Goal: Task Accomplishment & Management: Use online tool/utility

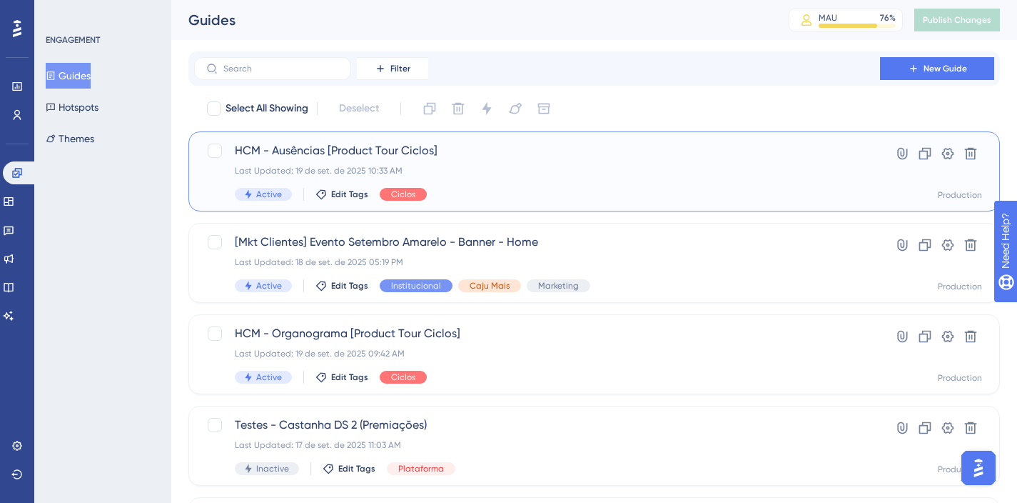
click at [399, 171] on div "Last Updated: 19 de set. de 2025 10:33 AM" at bounding box center [537, 170] width 605 height 11
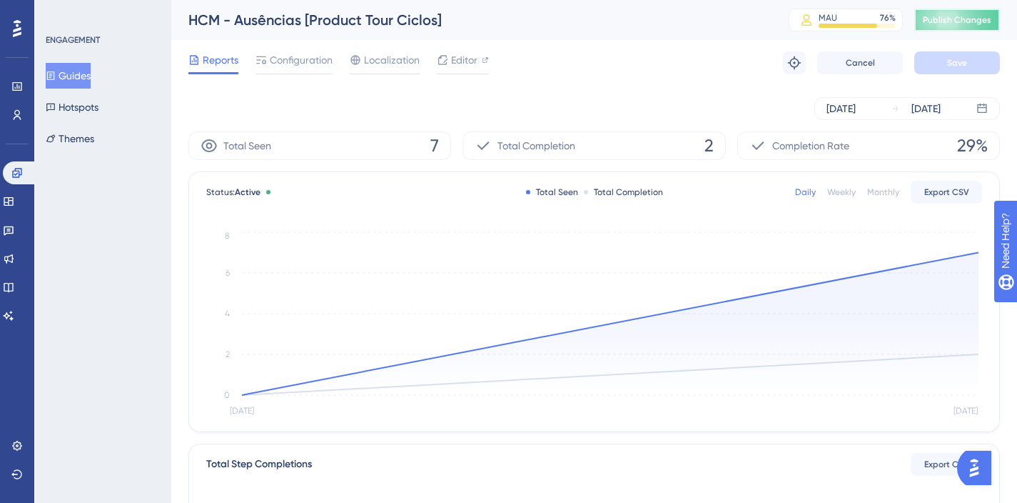
click at [938, 16] on span "Publish Changes" at bounding box center [957, 19] width 69 height 11
click at [965, 26] on button "Publish Changes" at bounding box center [958, 20] width 86 height 23
click at [83, 76] on button "Guides" at bounding box center [68, 76] width 45 height 26
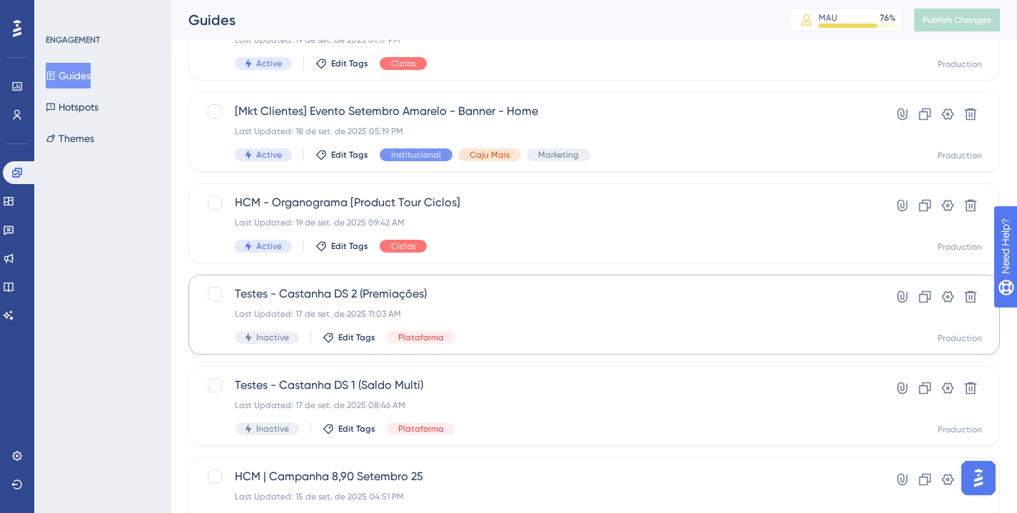
scroll to position [132, 0]
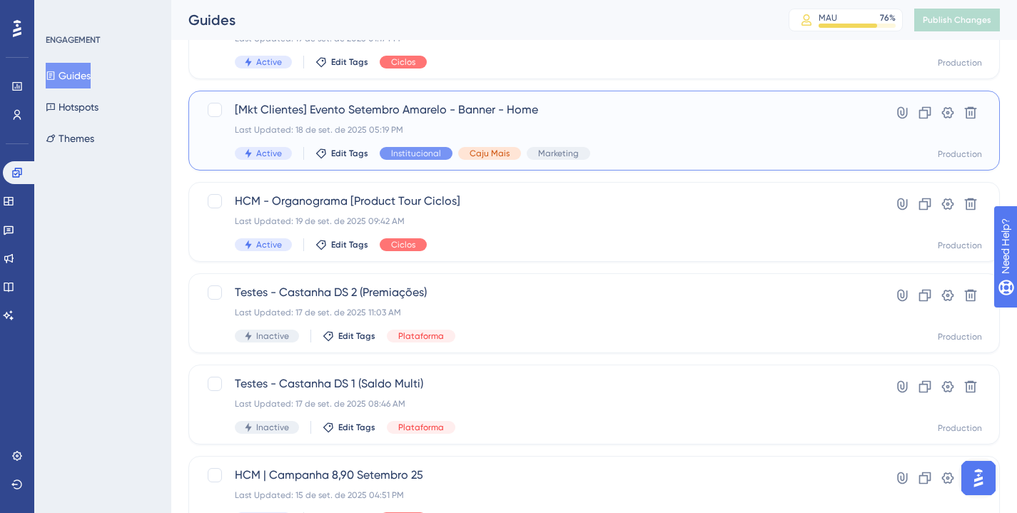
click at [598, 125] on div "Last Updated: 18 de set. de 2025 05:19 PM" at bounding box center [537, 129] width 605 height 11
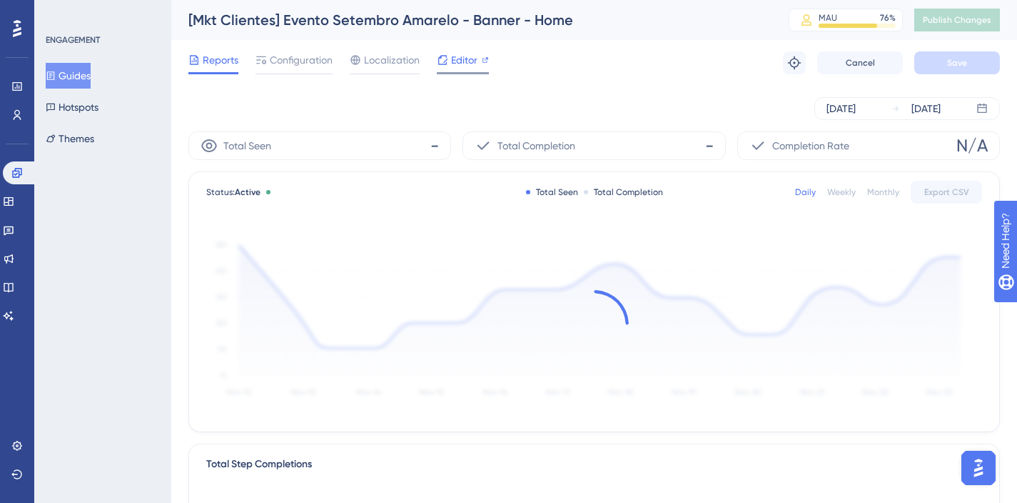
click at [460, 51] on span "Editor" at bounding box center [464, 59] width 26 height 17
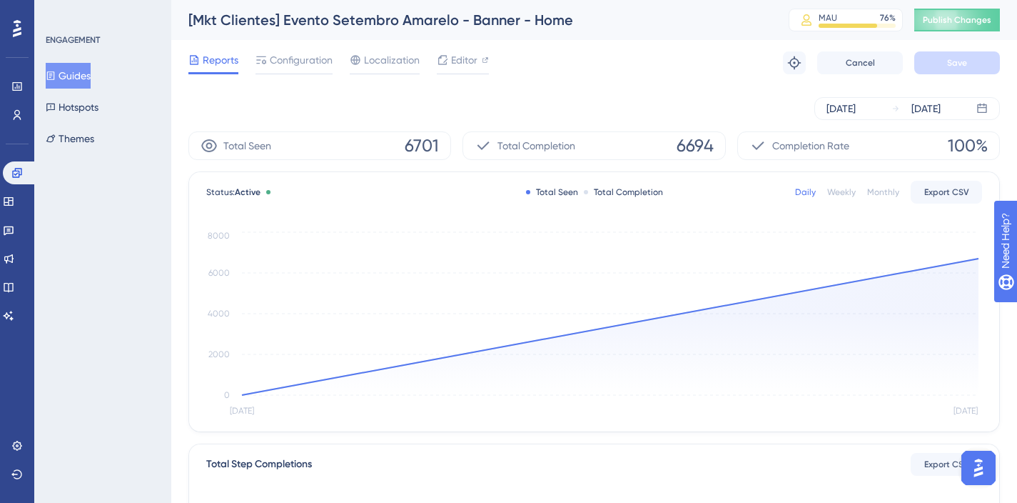
click at [56, 71] on icon at bounding box center [51, 76] width 10 height 10
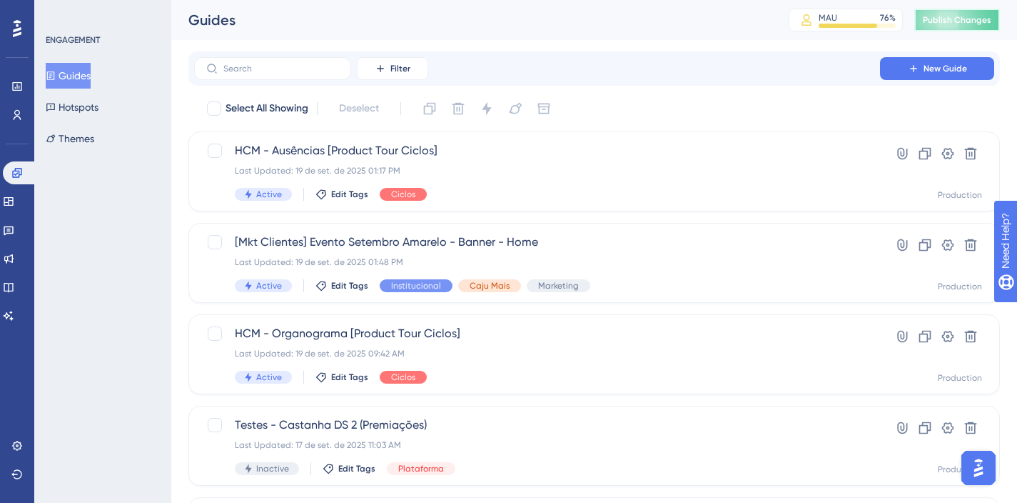
click at [943, 19] on span "Publish Changes" at bounding box center [957, 19] width 69 height 11
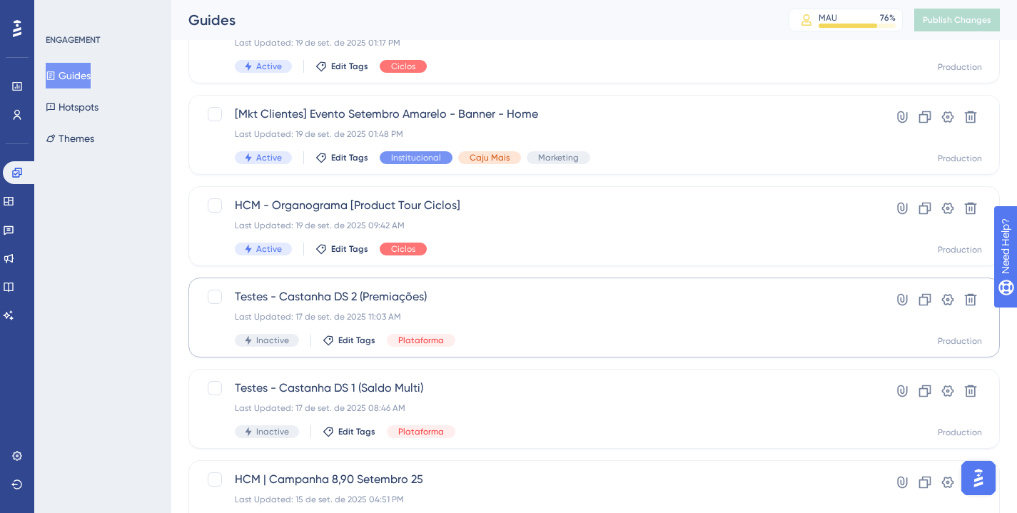
scroll to position [167, 0]
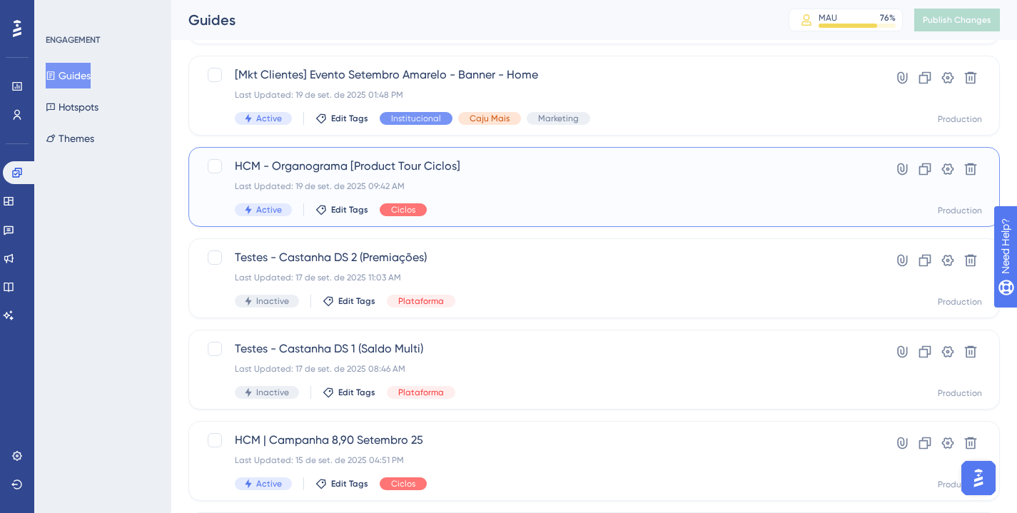
click at [523, 176] on div "HCM - Organograma [Product Tour Ciclos] Last Updated: 19 de set. de 2025 09:42 …" at bounding box center [537, 187] width 605 height 59
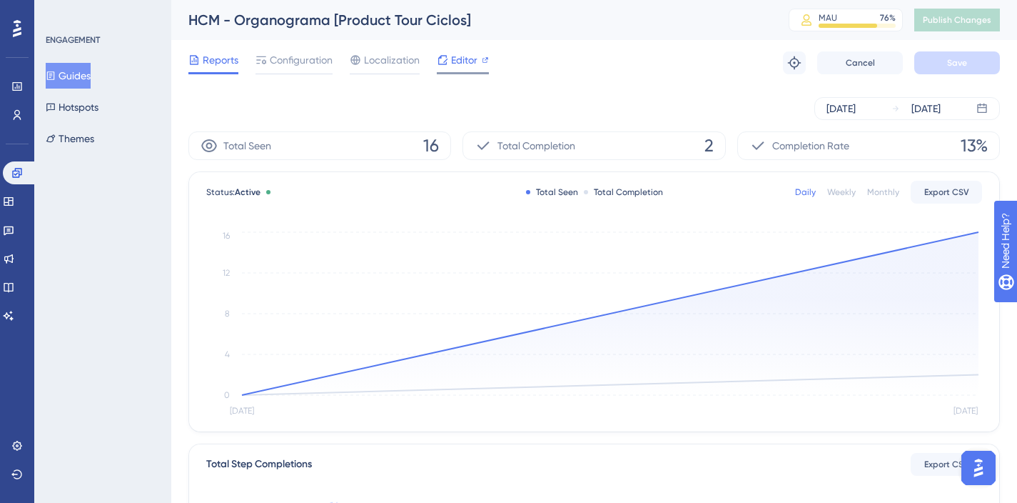
click at [451, 52] on span "Editor" at bounding box center [464, 59] width 26 height 17
click at [465, 59] on span "Editor" at bounding box center [464, 59] width 26 height 17
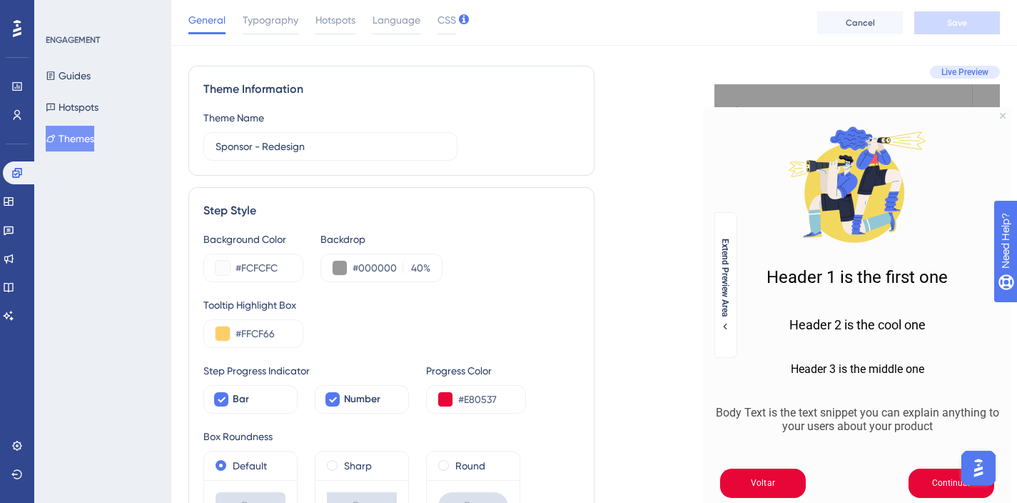
scroll to position [16, 0]
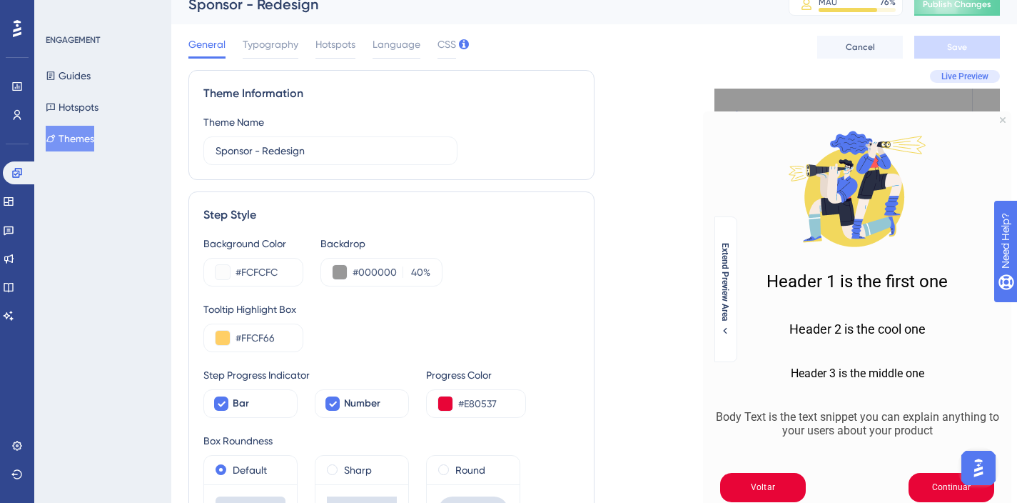
drag, startPoint x: 443, startPoint y: 45, endPoint x: 443, endPoint y: 68, distance: 22.9
click at [443, 45] on span "CSS" at bounding box center [447, 44] width 19 height 17
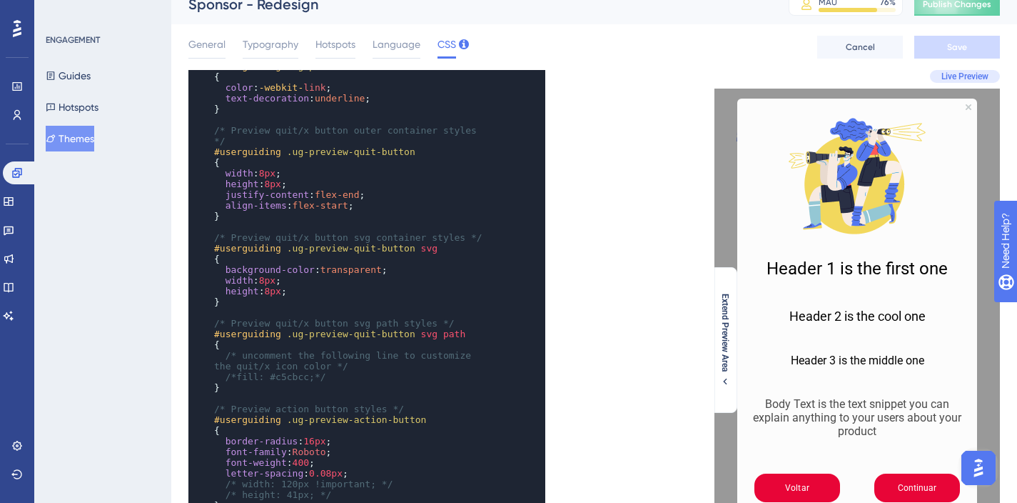
scroll to position [1531, 0]
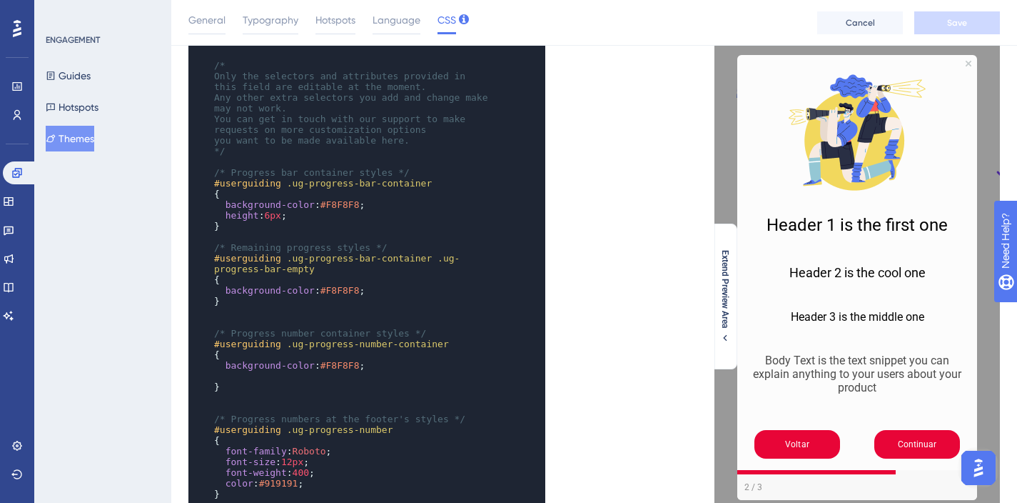
click at [348, 202] on span "#F8F8F8" at bounding box center [340, 204] width 39 height 11
type textarea "F8F8F8"
click at [348, 202] on span "#F8F8F8" at bounding box center [340, 204] width 39 height 11
click at [349, 288] on span "#F8F8F8" at bounding box center [340, 290] width 39 height 11
type textarea "F8F8F8"
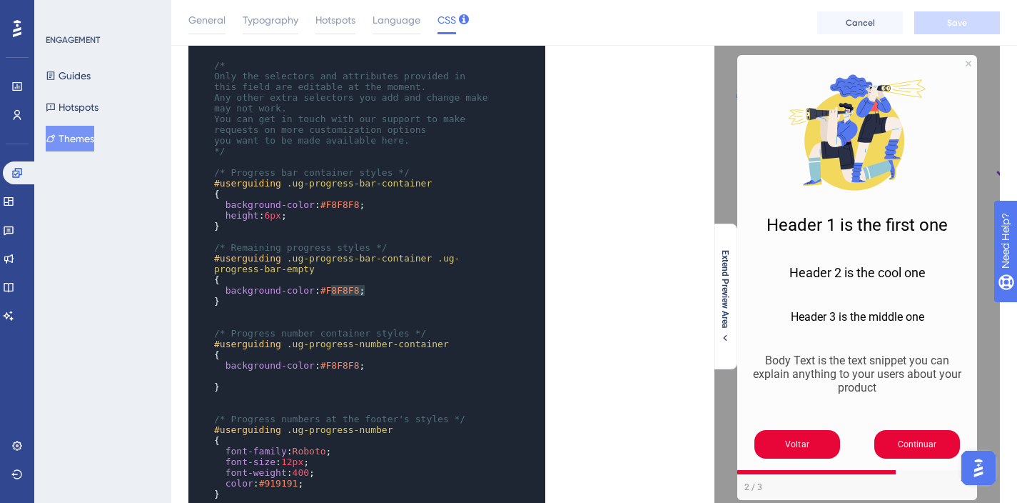
click at [349, 288] on span "#F8F8F8" at bounding box center [340, 290] width 39 height 11
click at [342, 202] on span "#F8F8F8" at bounding box center [340, 204] width 39 height 11
type textarea "F8F8F8"
click at [342, 202] on span "#F8F8F8" at bounding box center [340, 204] width 39 height 11
click at [343, 202] on span "#F8F8F8" at bounding box center [340, 204] width 39 height 11
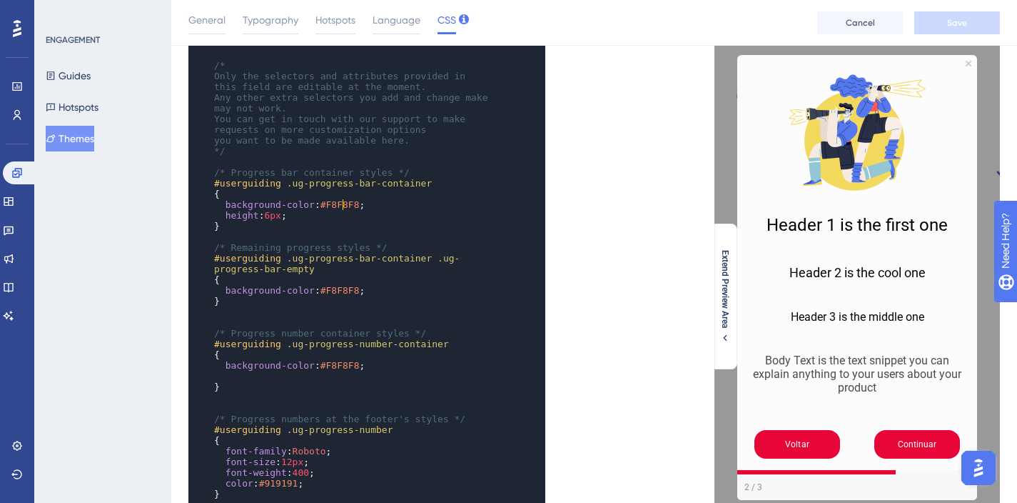
type textarea "F8F8F8"
click at [343, 202] on span "#F8F8F8" at bounding box center [340, 204] width 39 height 11
click at [343, 290] on span "#F8F8F8" at bounding box center [340, 290] width 39 height 11
type textarea "F8F8F8"
click at [343, 290] on span "#F8F8F8" at bounding box center [340, 290] width 39 height 11
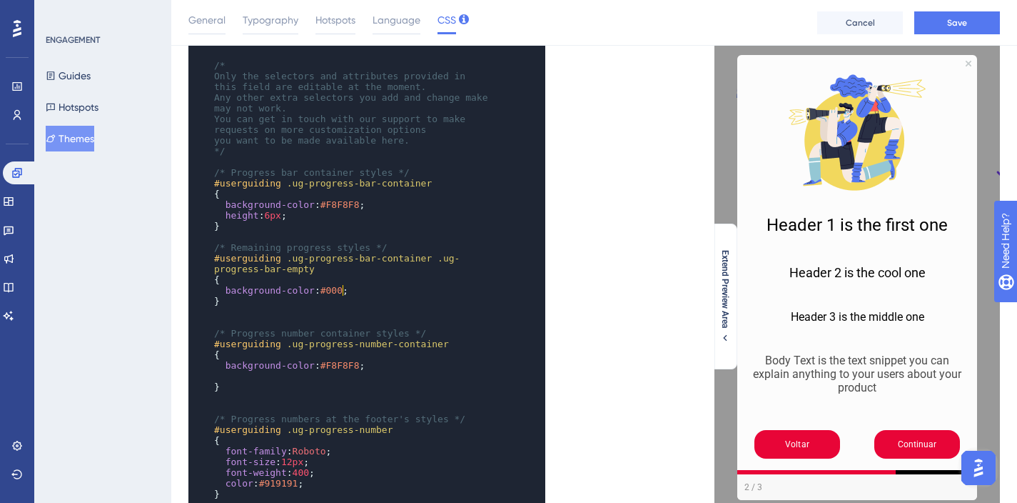
click at [341, 290] on span "#000" at bounding box center [332, 290] width 22 height 11
type textarea "000"
click at [341, 290] on span "#000" at bounding box center [332, 290] width 22 height 11
paste textarea "Code editor"
click at [333, 291] on span "#F3F3F3" at bounding box center [345, 290] width 39 height 11
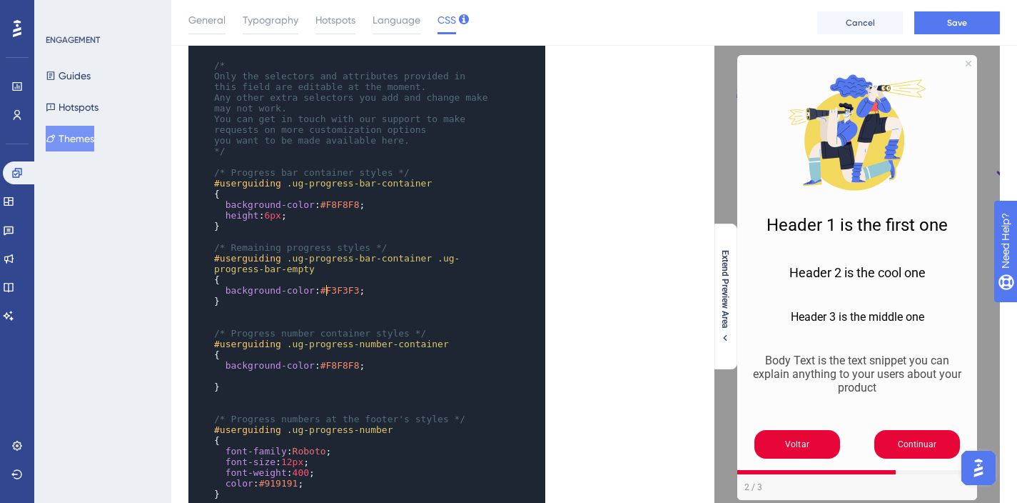
click at [406, 292] on pre "background-color : #F3F3F3 ;" at bounding box center [352, 290] width 283 height 11
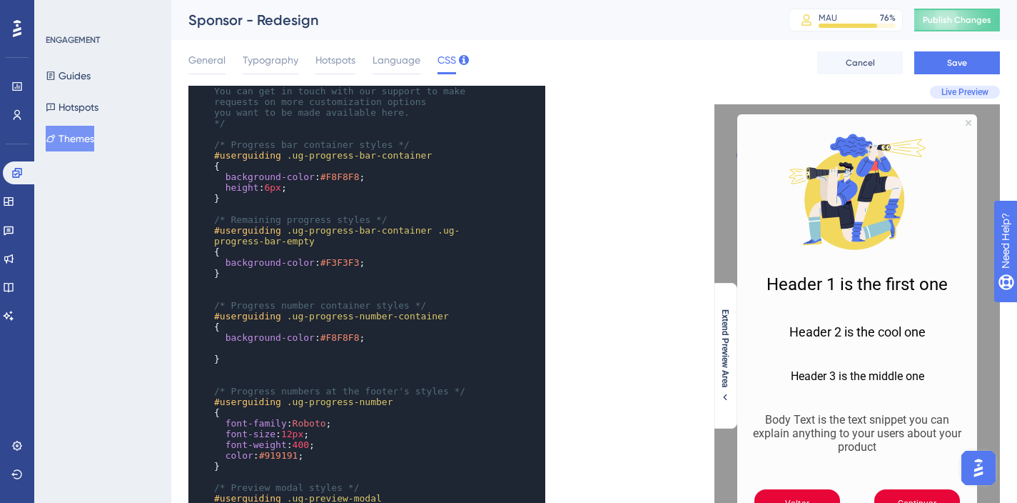
scroll to position [155, 0]
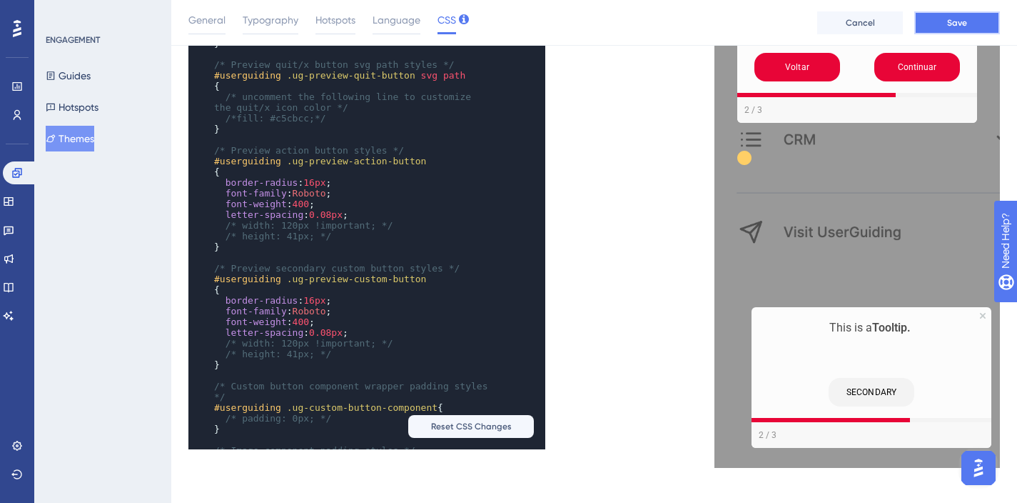
click at [931, 26] on button "Save" at bounding box center [958, 22] width 86 height 23
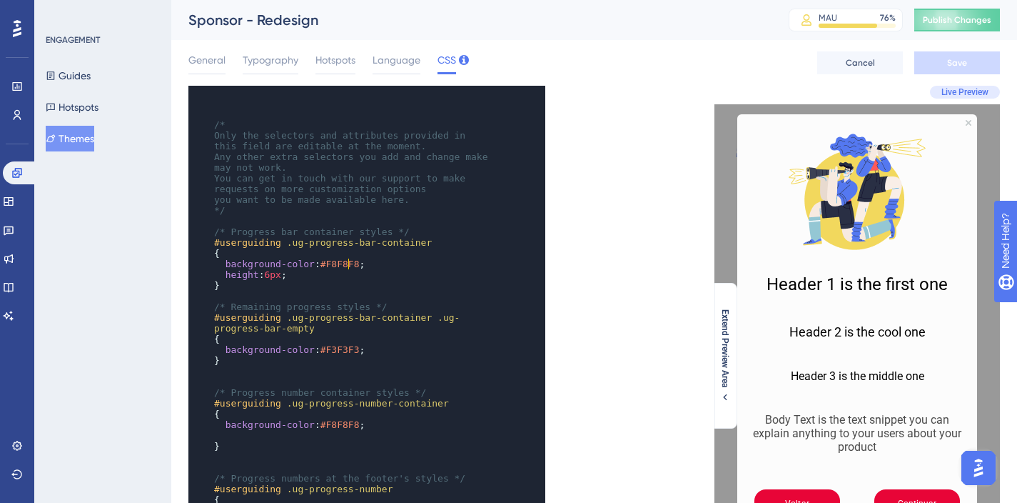
click at [346, 265] on span "#F8F8F8" at bounding box center [340, 263] width 39 height 11
type textarea "F8F8F8"
click at [346, 265] on span "#F8F8F8" at bounding box center [340, 263] width 39 height 11
click at [278, 276] on span "6px" at bounding box center [272, 274] width 16 height 11
type textarea "6px"
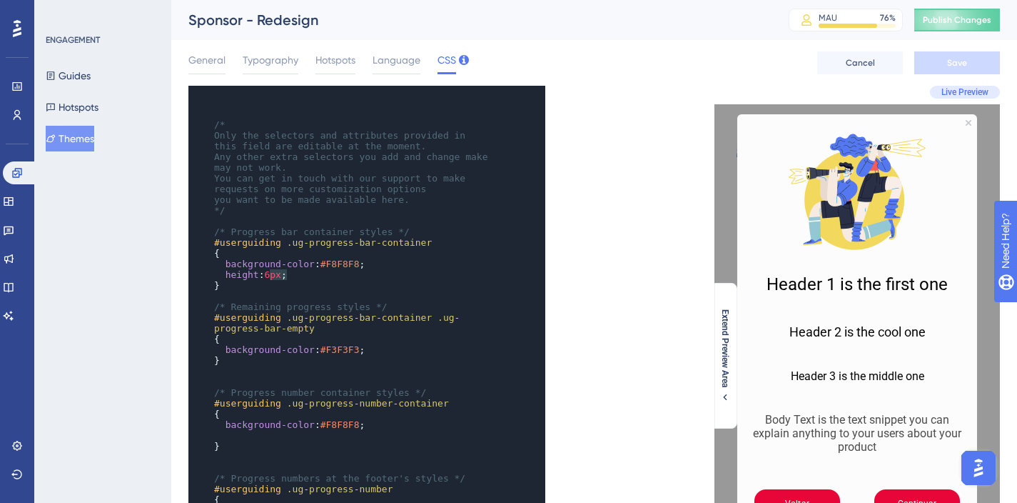
click at [278, 276] on span "6px" at bounding box center [272, 274] width 16 height 11
click at [353, 264] on span "#F8F8F8" at bounding box center [340, 263] width 39 height 11
type textarea "F8F8F8"
click at [353, 264] on span "#F8F8F8" at bounding box center [340, 263] width 39 height 11
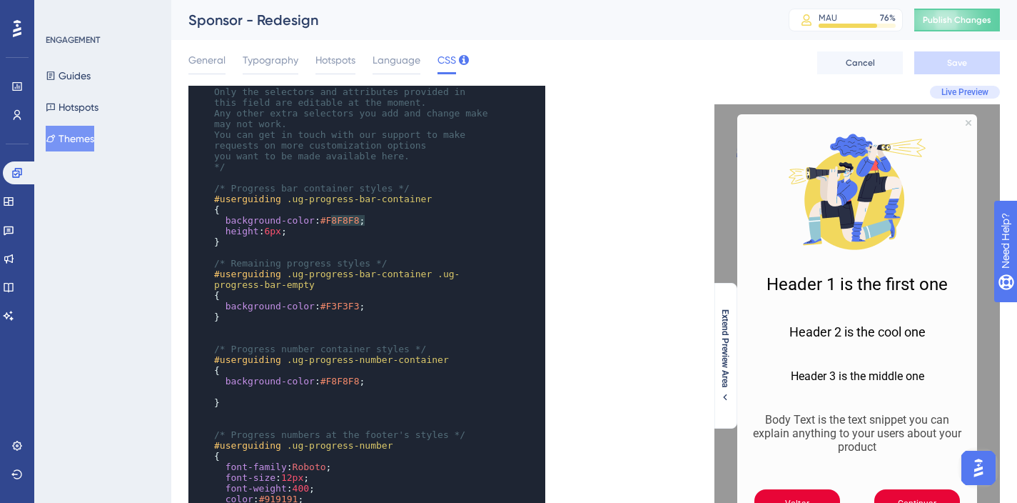
click at [347, 306] on span "#F3F3F3" at bounding box center [340, 306] width 39 height 11
type textarea "F3F3F3"
click at [347, 306] on span "#F3F3F3" at bounding box center [340, 306] width 39 height 11
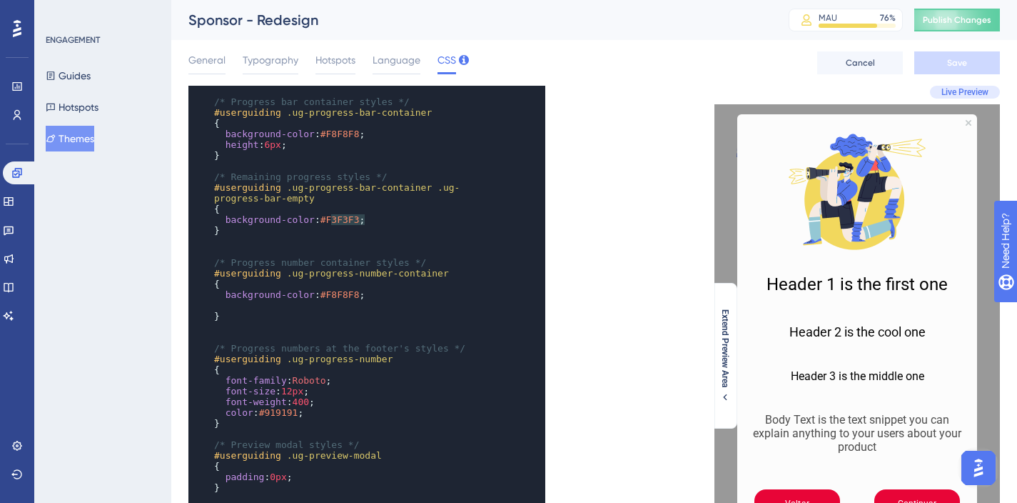
click at [340, 298] on span "#F8F8F8" at bounding box center [340, 294] width 39 height 11
type textarea "F8F8F8"
click at [340, 298] on span "#F8F8F8" at bounding box center [340, 294] width 39 height 11
click at [316, 378] on span "Roboto" at bounding box center [310, 380] width 34 height 11
type textarea "Roboto"
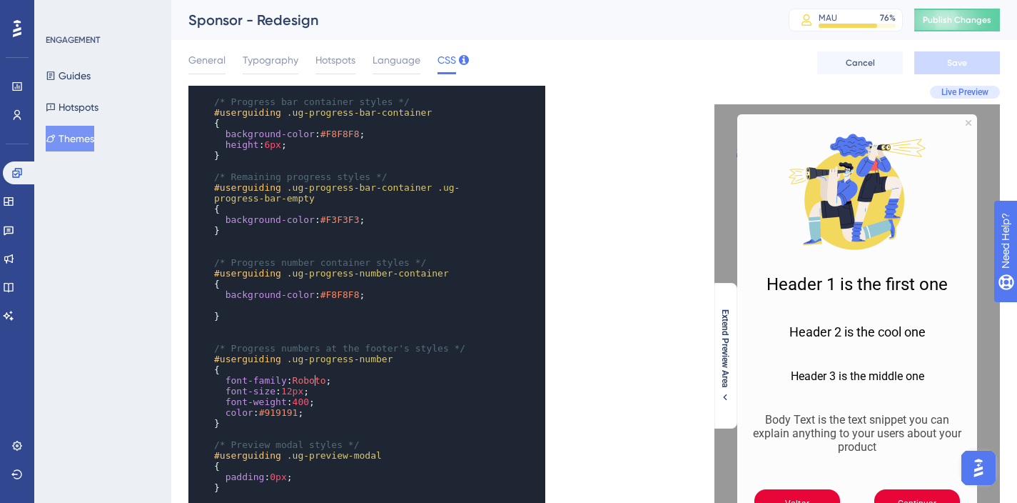
click at [316, 378] on span "Roboto" at bounding box center [310, 380] width 34 height 11
click at [296, 394] on span "12px" at bounding box center [292, 391] width 22 height 11
type textarea "12px"
click at [296, 394] on span "12px" at bounding box center [292, 391] width 22 height 11
click at [302, 398] on span "400" at bounding box center [301, 401] width 16 height 11
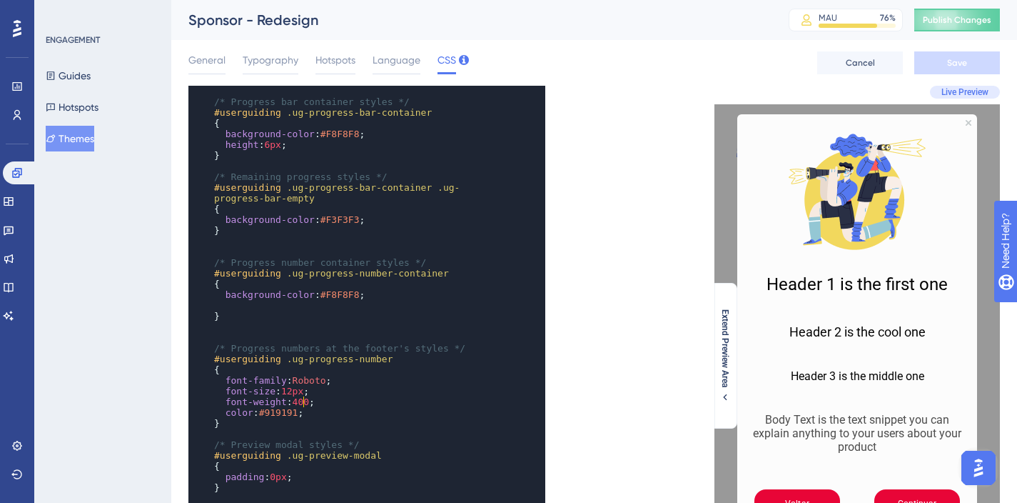
type textarea "400"
click at [302, 398] on span "400" at bounding box center [301, 401] width 16 height 11
click at [288, 413] on span "#919191" at bounding box center [278, 412] width 39 height 11
type textarea "919191"
click at [288, 413] on span "#919191" at bounding box center [278, 412] width 39 height 11
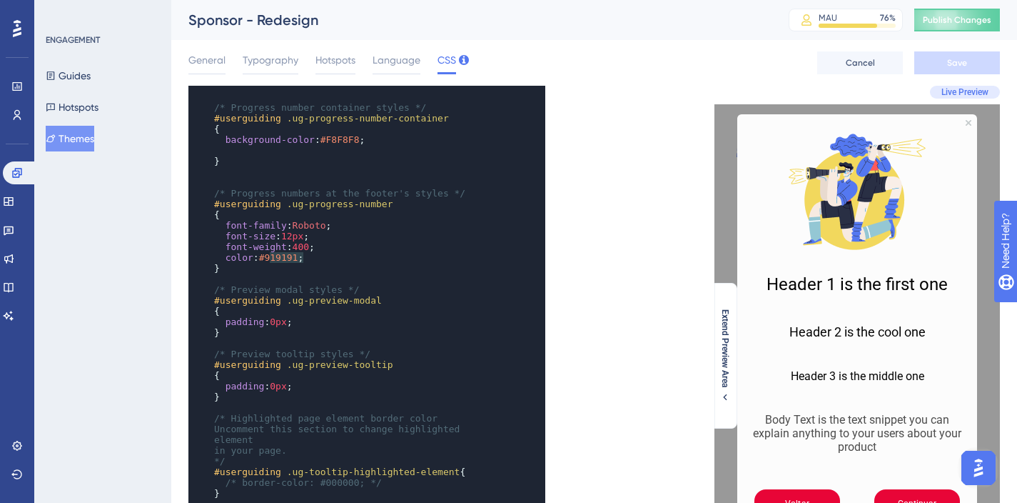
click at [278, 323] on span "0px" at bounding box center [278, 321] width 16 height 11
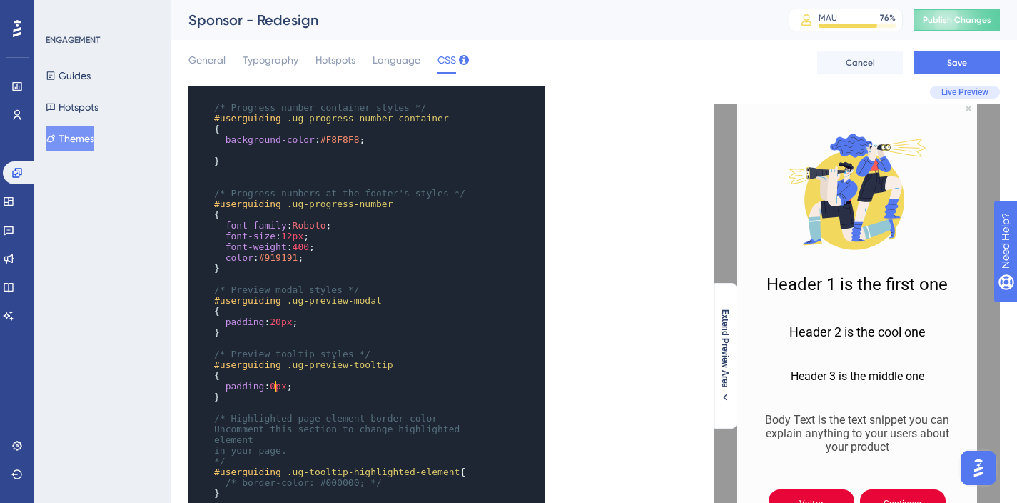
click at [276, 388] on span "0px" at bounding box center [278, 386] width 16 height 11
click at [273, 322] on span "padding : 20px ;" at bounding box center [256, 318] width 84 height 11
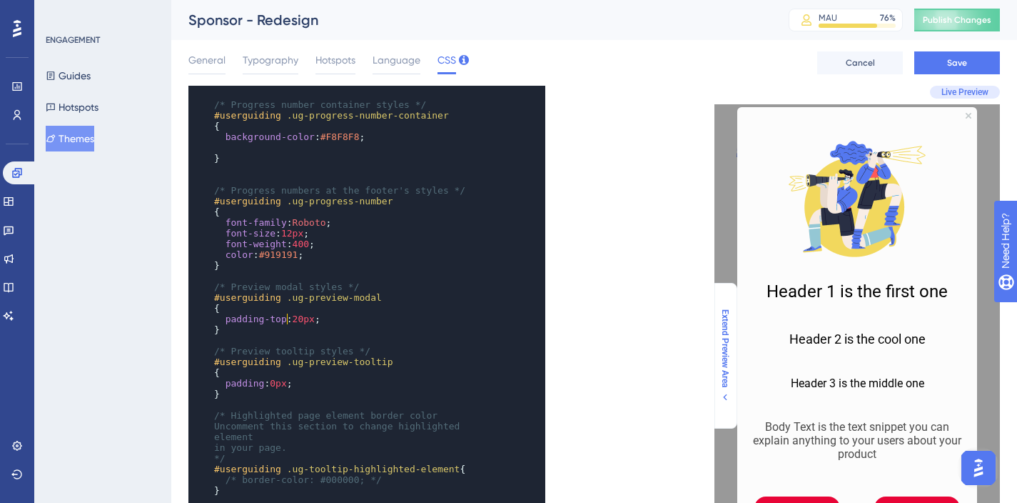
drag, startPoint x: 609, startPoint y: 333, endPoint x: 276, endPoint y: 224, distance: 350.2
click at [720, 333] on span "Extend Preview Area" at bounding box center [725, 348] width 11 height 78
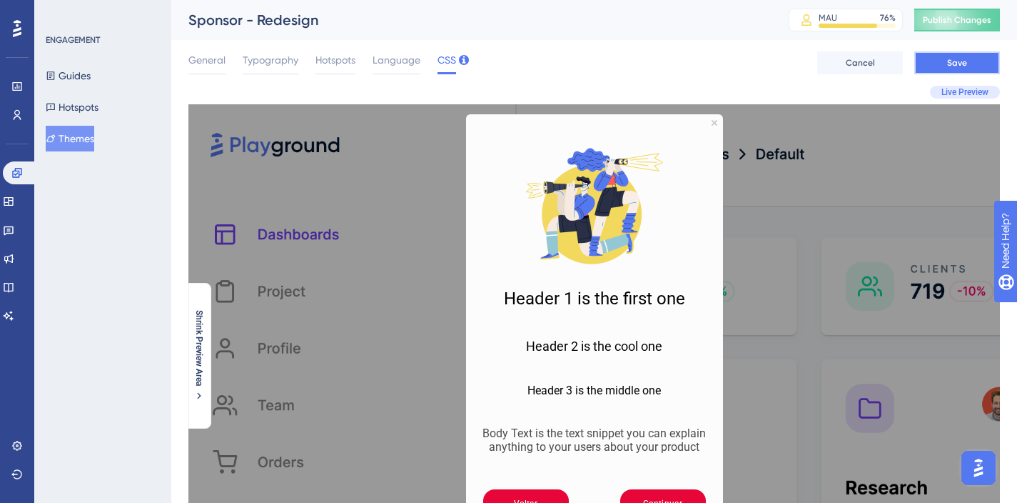
click at [952, 64] on span "Save" at bounding box center [957, 62] width 20 height 11
click at [198, 357] on span "Shrink Preview Area" at bounding box center [198, 348] width 11 height 76
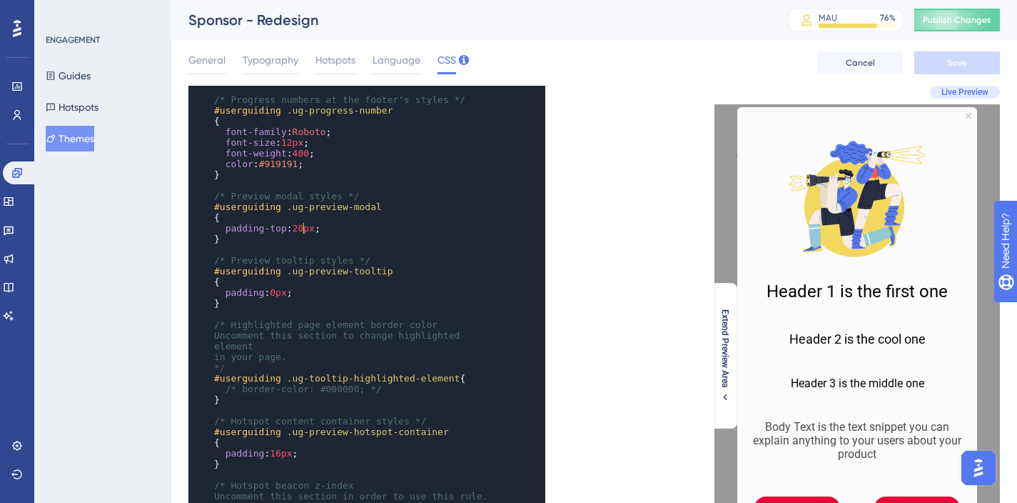
click at [305, 226] on span "20px" at bounding box center [304, 228] width 22 height 11
click at [271, 228] on span "padding-top" at bounding box center [256, 228] width 61 height 11
type textarea "top"
click at [271, 228] on span "padding-top" at bounding box center [256, 228] width 61 height 11
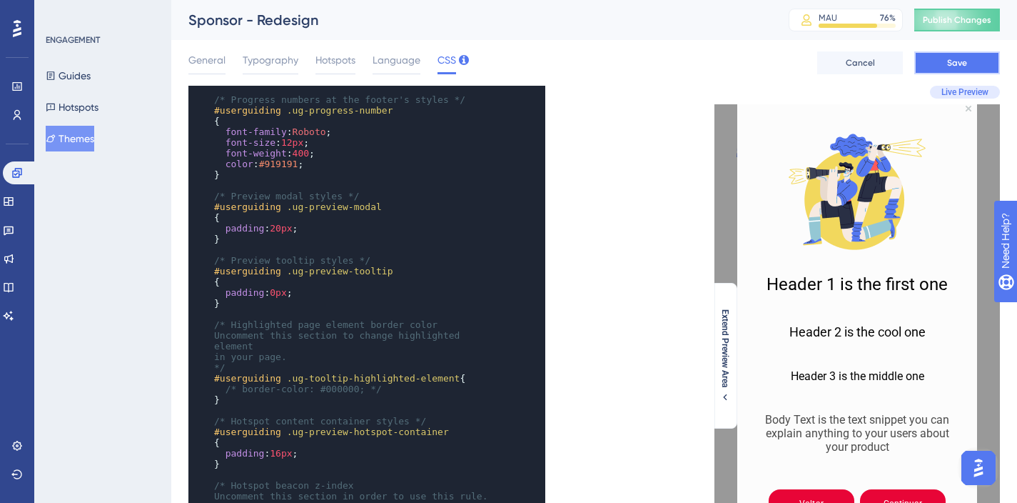
click at [948, 71] on button "Save" at bounding box center [958, 62] width 86 height 23
type textarea "20"
drag, startPoint x: 287, startPoint y: 231, endPoint x: 276, endPoint y: 229, distance: 11.6
click at [276, 229] on span "20px" at bounding box center [281, 228] width 22 height 11
click at [960, 67] on span "Save" at bounding box center [957, 62] width 20 height 11
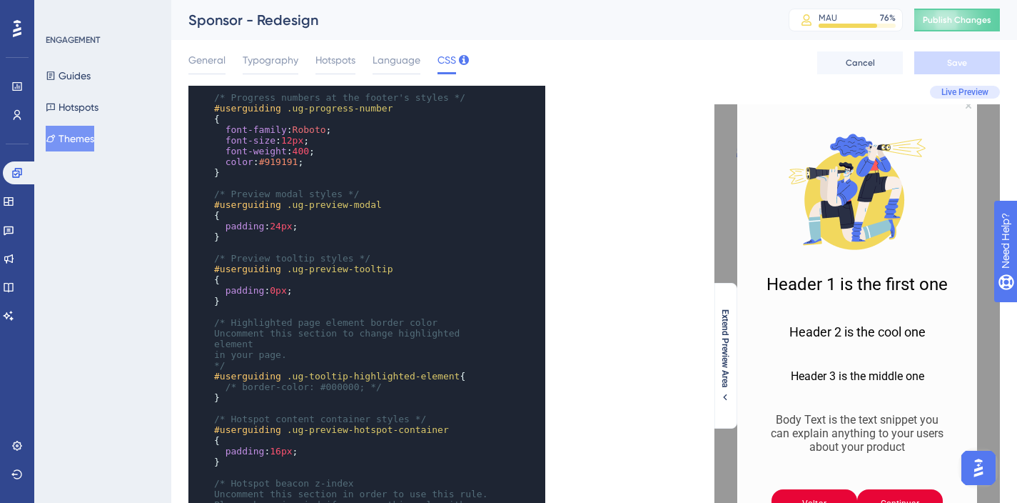
scroll to position [381, 0]
type textarea "24"
drag, startPoint x: 288, startPoint y: 222, endPoint x: 276, endPoint y: 221, distance: 12.2
click at [276, 221] on span "24px" at bounding box center [281, 225] width 22 height 11
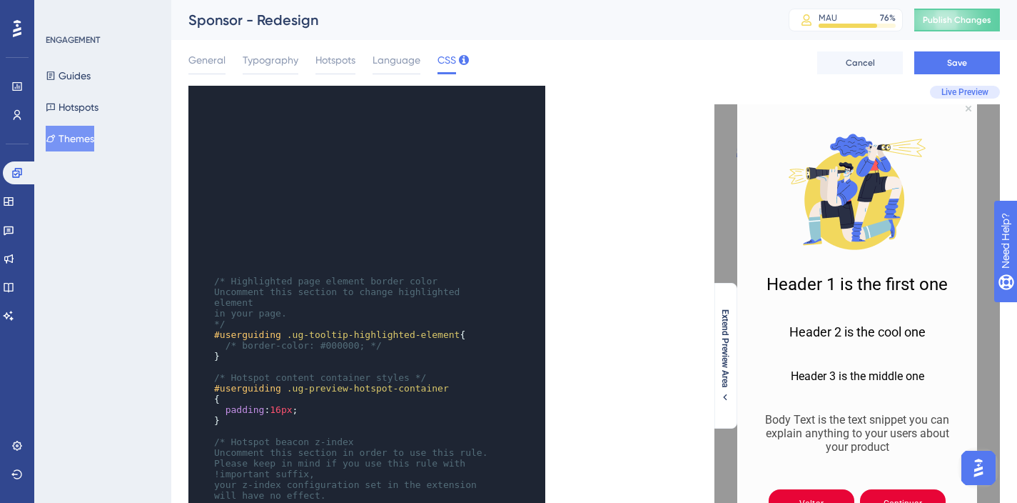
scroll to position [744, 0]
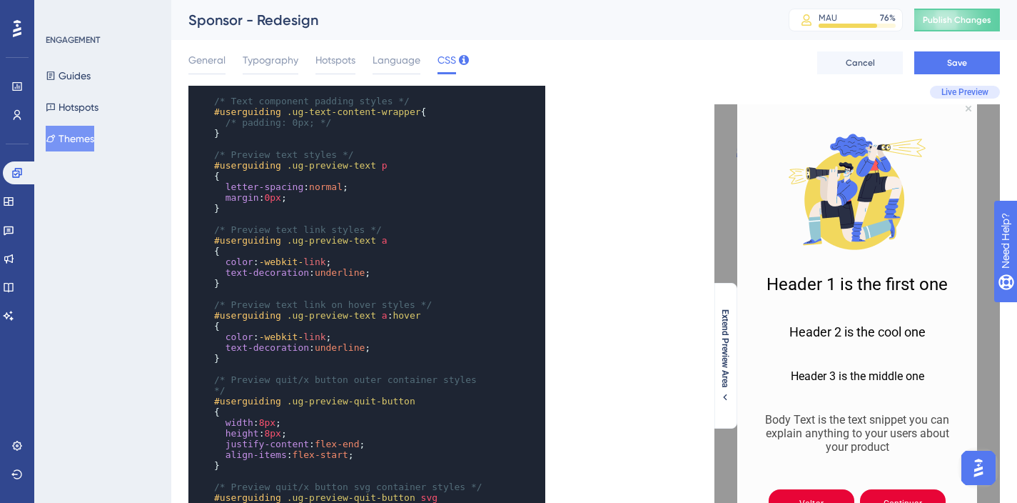
click at [318, 436] on pre "height : 8px ;" at bounding box center [352, 433] width 283 height 11
click at [276, 418] on span "8px" at bounding box center [267, 422] width 16 height 11
click at [298, 421] on pre "width : 8px ;" at bounding box center [352, 422] width 283 height 11
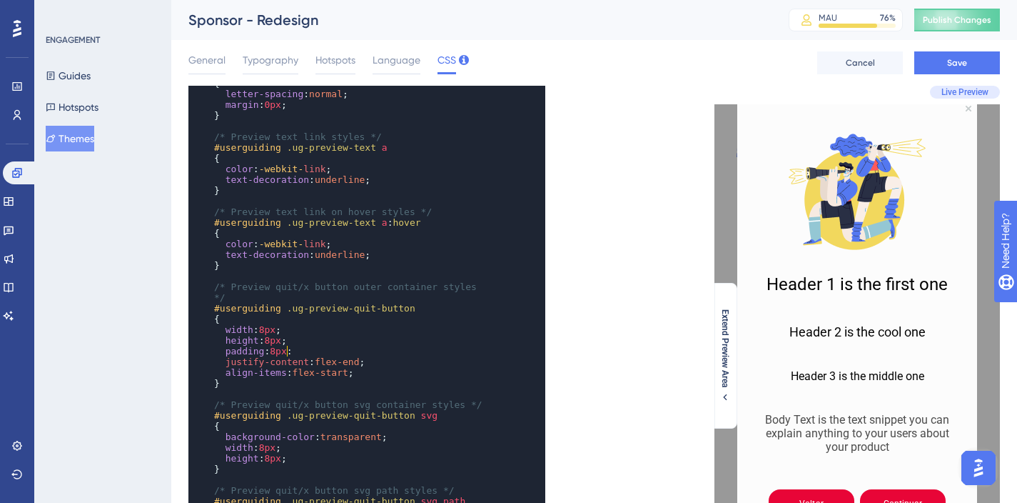
click at [435, 458] on pre "height : 8px ;" at bounding box center [352, 458] width 283 height 11
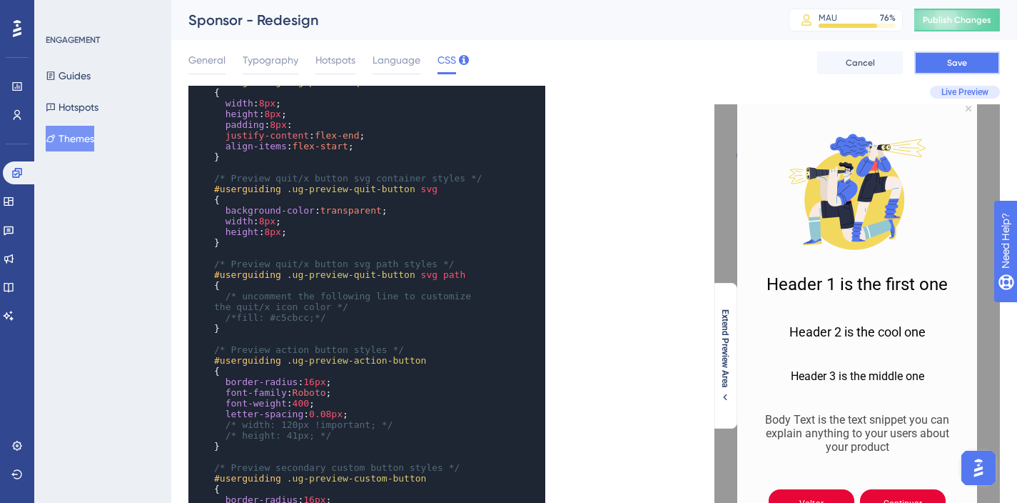
click at [964, 64] on span "Save" at bounding box center [957, 62] width 20 height 11
type textarea "8"
click at [267, 219] on span "8px" at bounding box center [267, 221] width 16 height 11
type textarea "8"
click at [270, 234] on span "8px" at bounding box center [272, 231] width 16 height 11
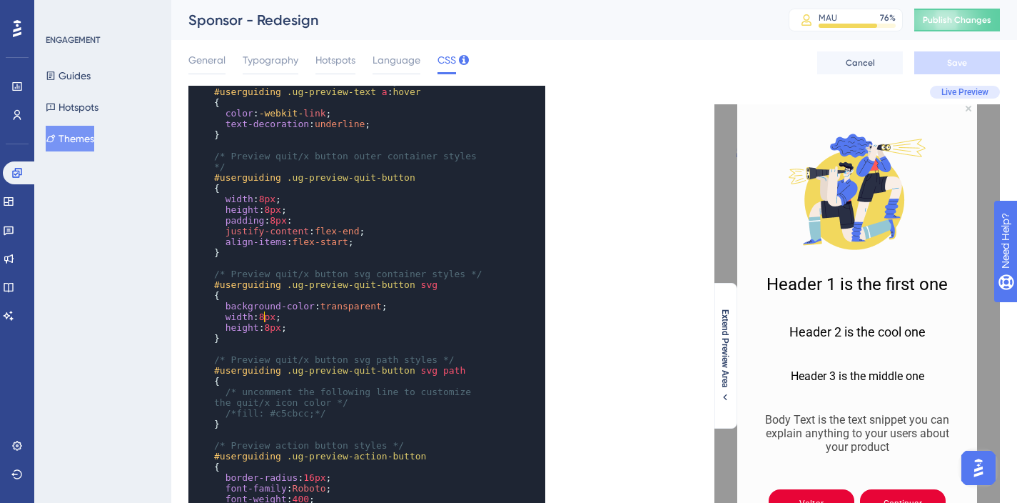
type textarea "8"
click at [265, 197] on span "8px" at bounding box center [267, 198] width 16 height 11
type textarea "8"
click at [272, 211] on span "8px" at bounding box center [272, 209] width 16 height 11
type textarea "8"
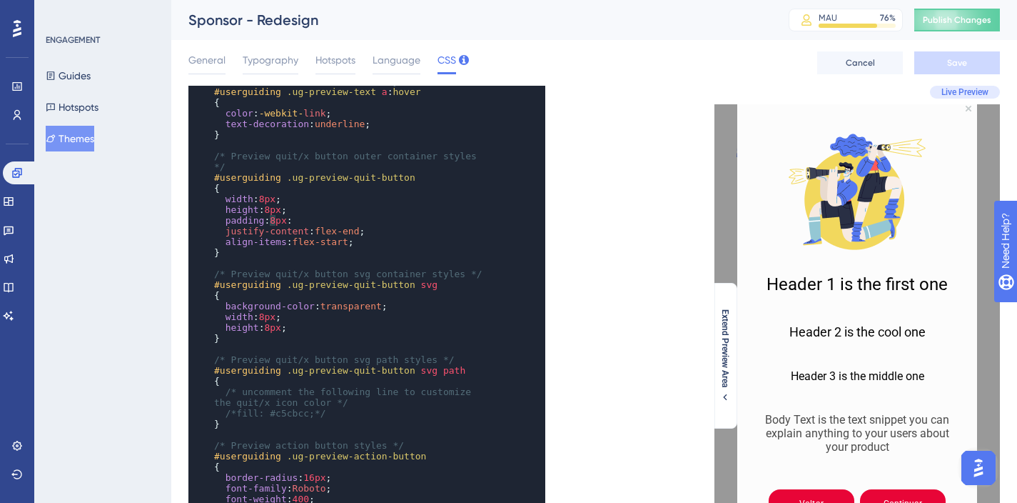
click at [271, 221] on span "8px" at bounding box center [278, 220] width 16 height 11
click at [311, 207] on pre "height : 8px ;" at bounding box center [352, 209] width 283 height 11
type textarea "padding:20px:"
drag, startPoint x: 303, startPoint y: 221, endPoint x: 217, endPoint y: 220, distance: 86.4
click at [217, 220] on pre "padding : 20px :" at bounding box center [352, 220] width 283 height 11
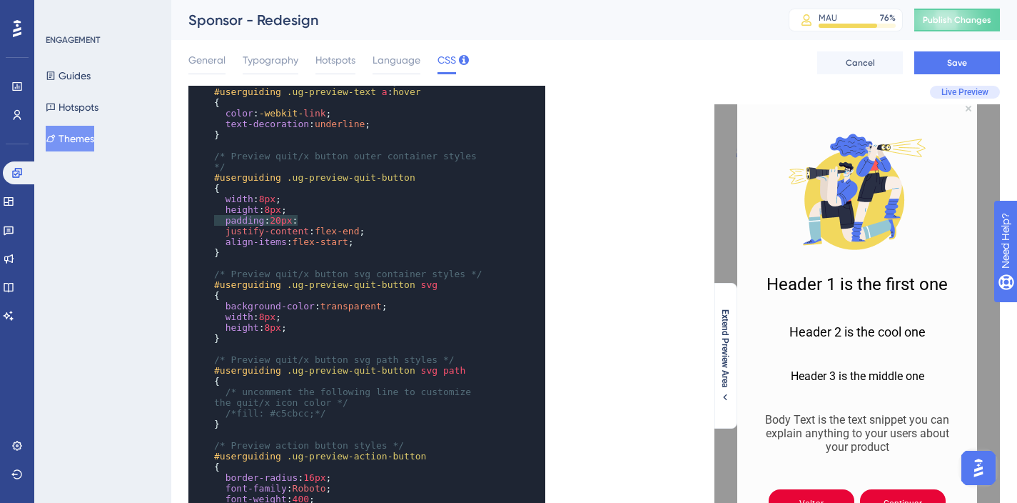
click at [316, 220] on pre "padding : 20px :" at bounding box center [352, 220] width 283 height 11
type textarea "padding:20px:"
drag, startPoint x: 310, startPoint y: 221, endPoint x: 236, endPoint y: 221, distance: 74.3
click at [236, 221] on pre "padding : 20px :" at bounding box center [352, 220] width 283 height 11
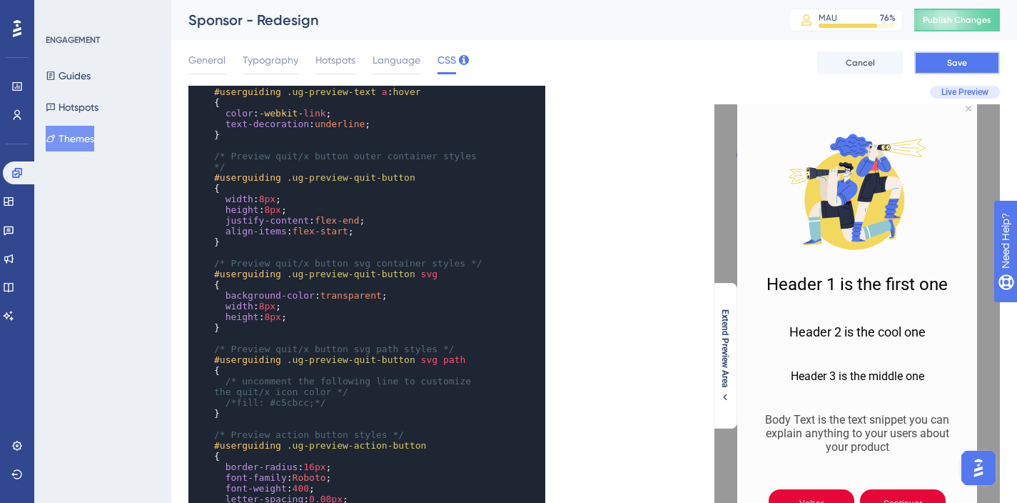
click at [974, 66] on button "Save" at bounding box center [958, 62] width 86 height 23
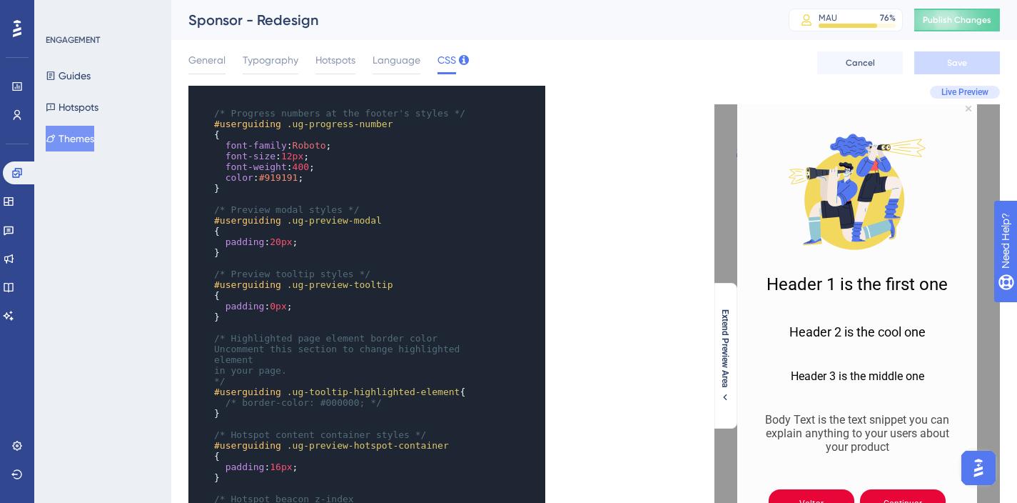
scroll to position [365, 0]
click at [316, 245] on pre "padding : 20px ;" at bounding box center [352, 241] width 283 height 11
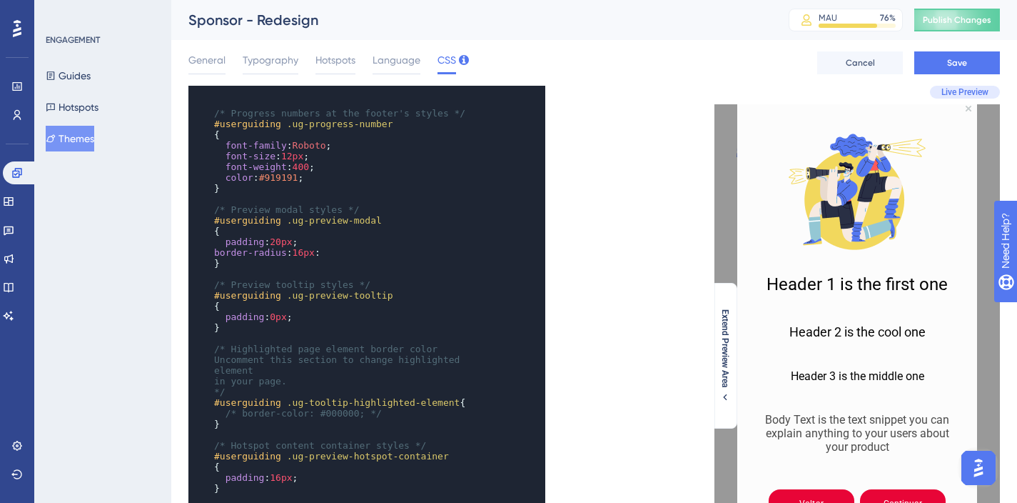
click at [318, 243] on pre "padding : 20px ;" at bounding box center [352, 241] width 283 height 11
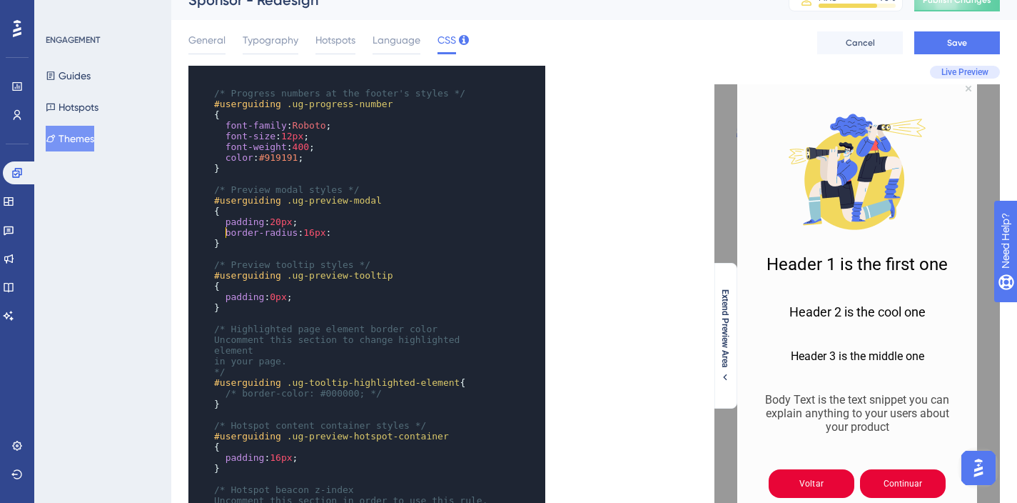
scroll to position [29, 0]
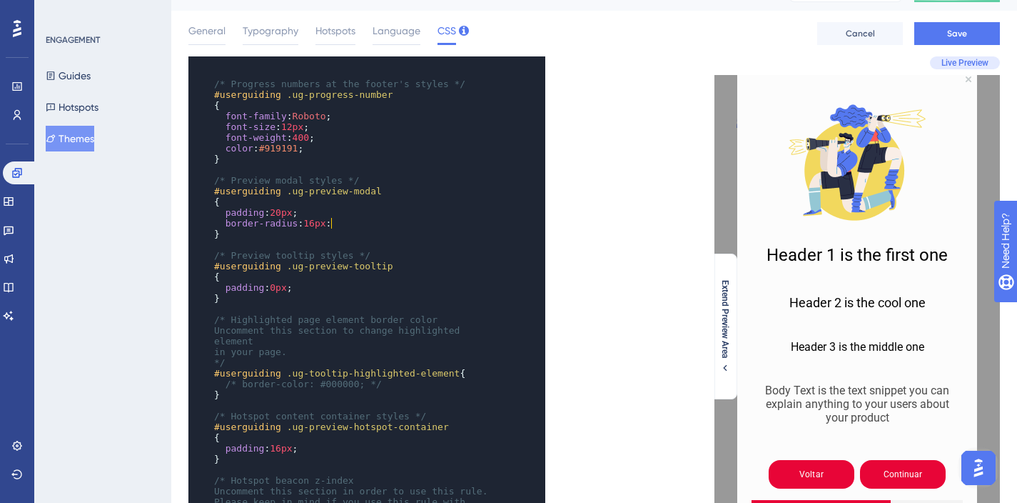
click at [376, 223] on pre "border-radius : 16px :" at bounding box center [352, 223] width 283 height 11
click at [970, 38] on button "Save" at bounding box center [958, 33] width 86 height 23
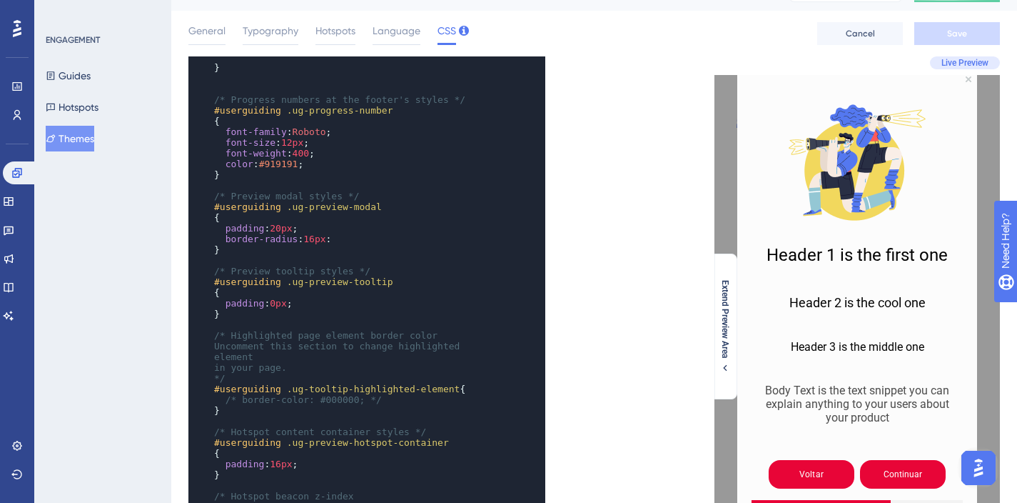
scroll to position [346, 0]
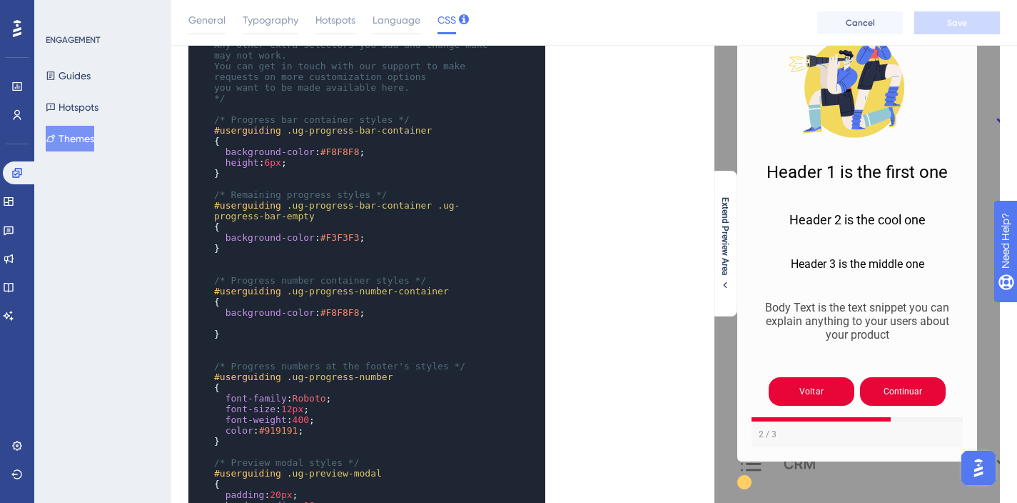
click at [301, 165] on pre "height : 6px ;" at bounding box center [352, 162] width 283 height 11
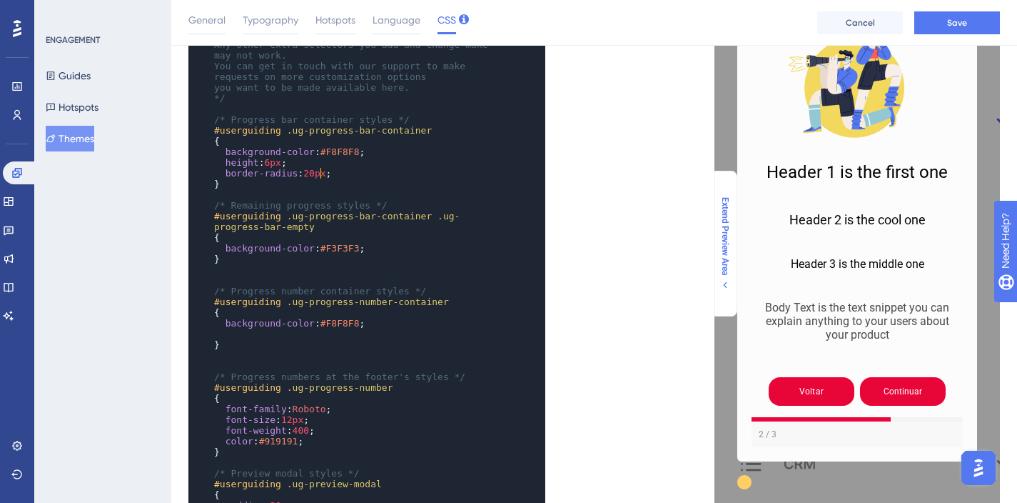
click at [714, 266] on button "Extend Preview Area" at bounding box center [725, 244] width 23 height 94
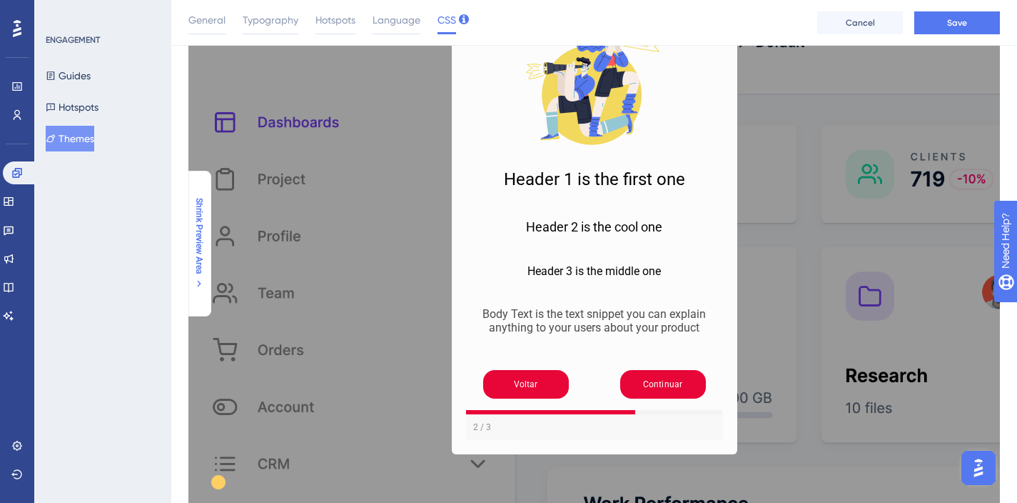
click at [198, 241] on span "Shrink Preview Area" at bounding box center [198, 236] width 11 height 76
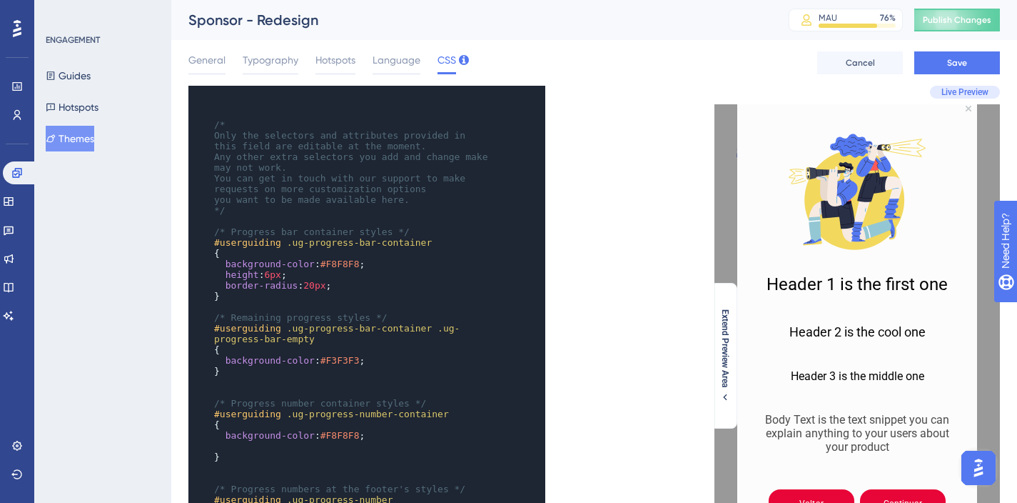
click at [348, 267] on span "#F8F8F8" at bounding box center [340, 263] width 39 height 11
type textarea "F8F8F8"
click at [348, 267] on span "#F8F8F8" at bounding box center [340, 263] width 39 height 11
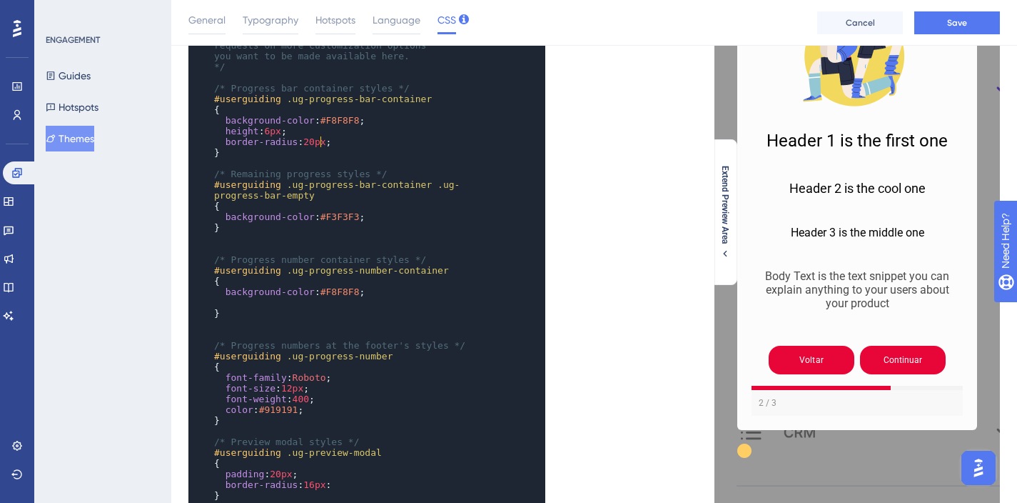
click at [318, 139] on span "20px" at bounding box center [314, 141] width 22 height 11
click at [317, 139] on span "20px" at bounding box center [314, 141] width 22 height 11
type textarea "border-radius: 20px;"
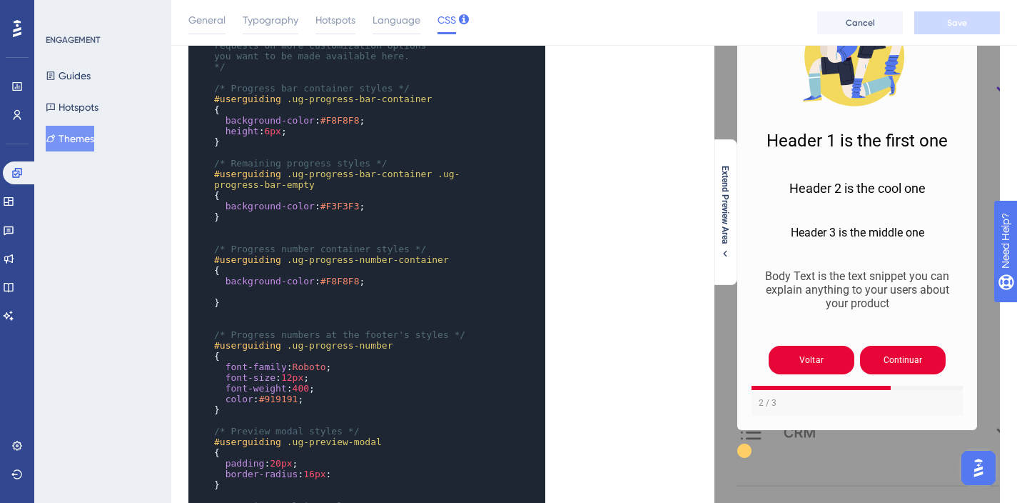
click at [351, 206] on span "#F3F3F3" at bounding box center [340, 206] width 39 height 11
type textarea "F3F3F3"
click at [351, 206] on span "#F3F3F3" at bounding box center [340, 206] width 39 height 11
click at [353, 278] on span "#F8F8F8" at bounding box center [340, 281] width 39 height 11
type textarea "F8F8F8"
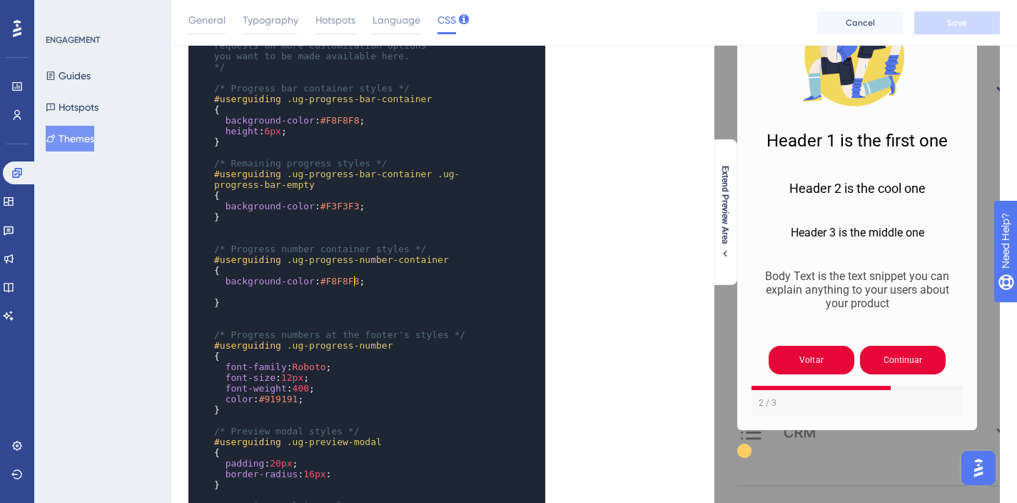
click at [353, 278] on span "#F8F8F8" at bounding box center [340, 281] width 39 height 11
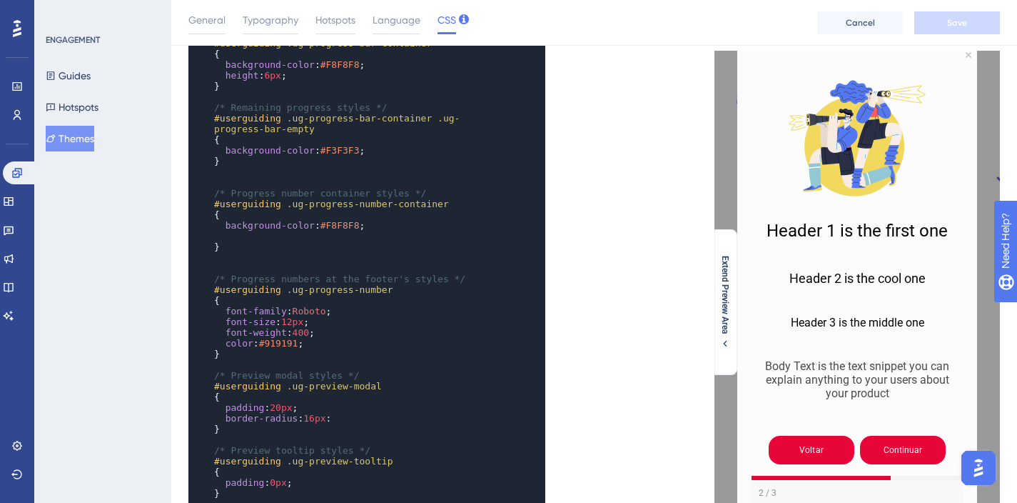
scroll to position [146, 0]
click at [295, 348] on pre "}" at bounding box center [352, 353] width 283 height 11
type textarea "919191"
click at [295, 348] on pre "}" at bounding box center [352, 353] width 283 height 11
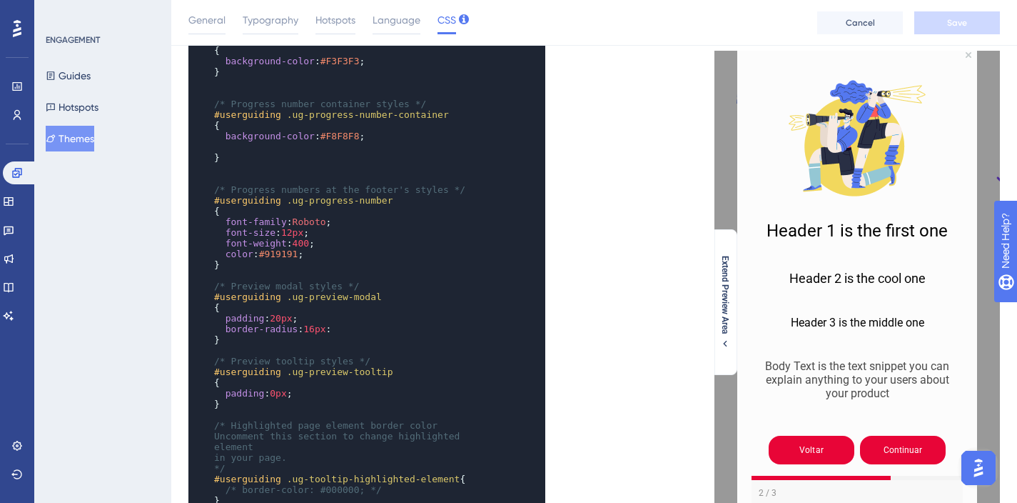
scroll to position [236, 0]
click at [338, 327] on pre "border-radius : 16px :" at bounding box center [352, 327] width 283 height 11
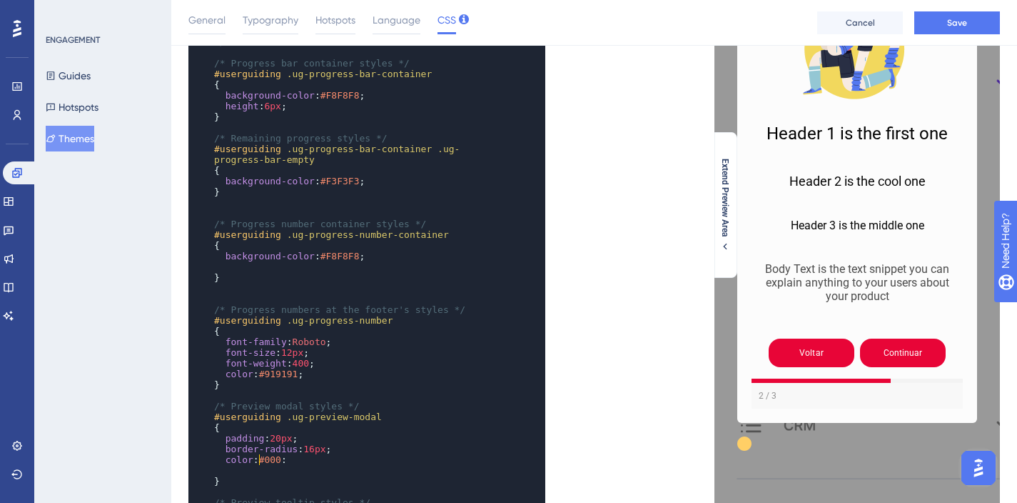
click at [259, 463] on span "#000" at bounding box center [270, 459] width 22 height 11
type textarea "color: #000:"
drag, startPoint x: 295, startPoint y: 460, endPoint x: 225, endPoint y: 458, distance: 70.0
click at [225, 458] on pre "color : #000 :" at bounding box center [352, 459] width 283 height 11
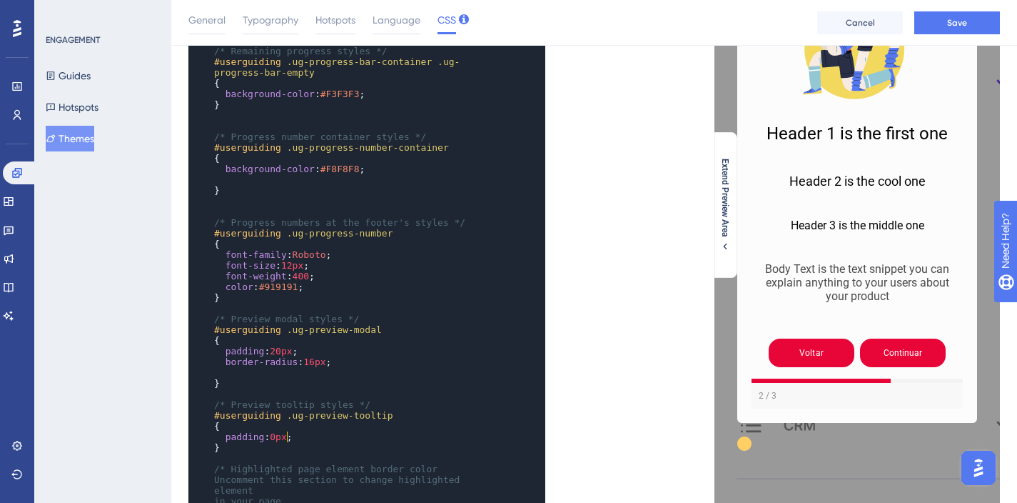
click at [284, 439] on span "0px" at bounding box center [278, 436] width 16 height 11
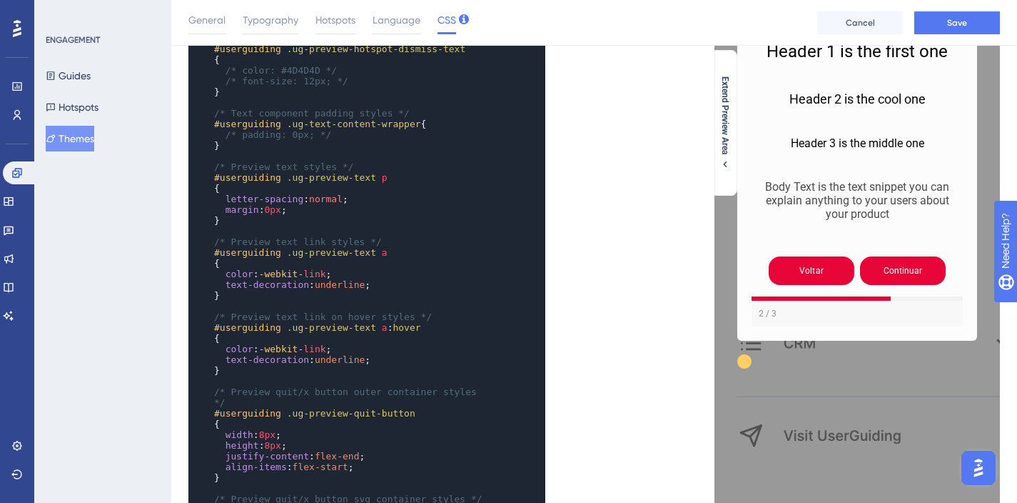
click at [436, 290] on pre "text-decoration : underline ;" at bounding box center [352, 284] width 283 height 11
click at [331, 279] on span "color : -webkit- link ;" at bounding box center [272, 273] width 117 height 11
click at [349, 279] on pre "color : -webkit- link ;" at bounding box center [352, 273] width 283 height 11
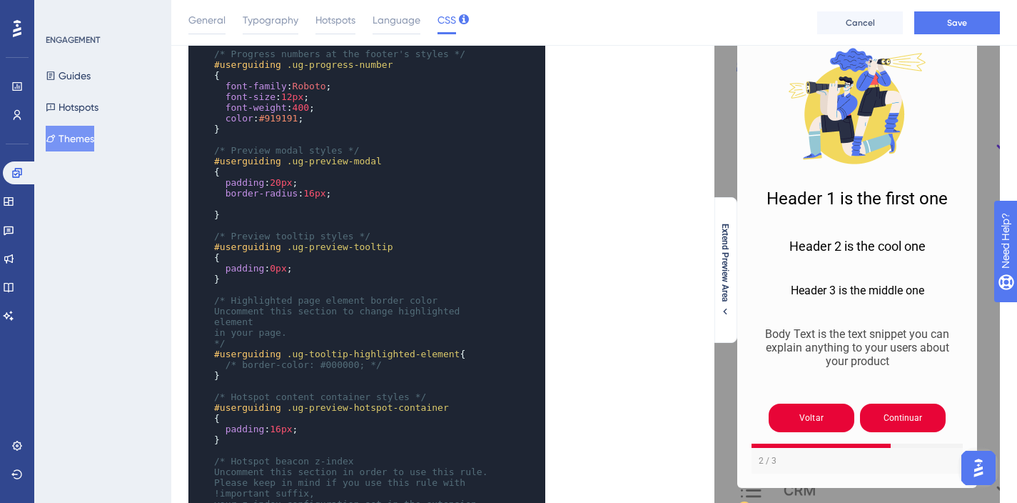
scroll to position [268, 0]
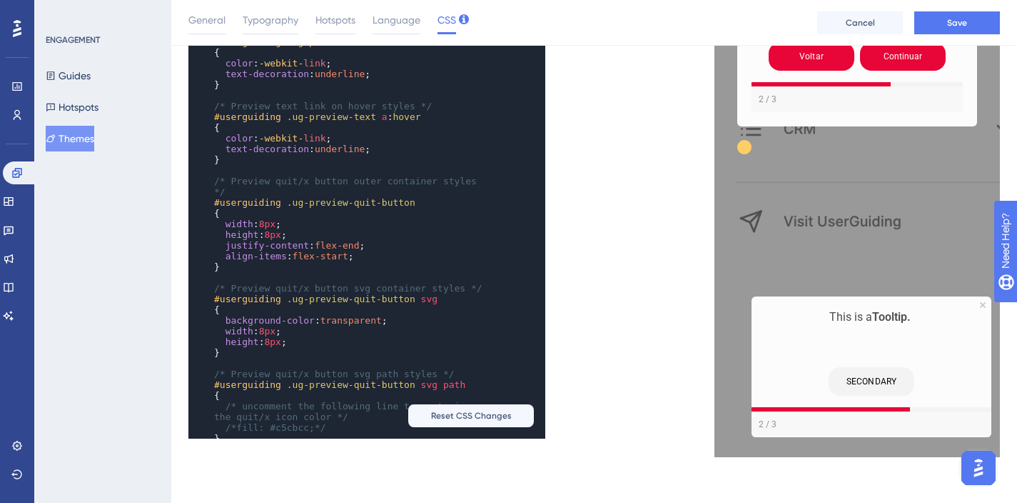
click at [303, 229] on pre "width : 8px ;" at bounding box center [352, 223] width 283 height 11
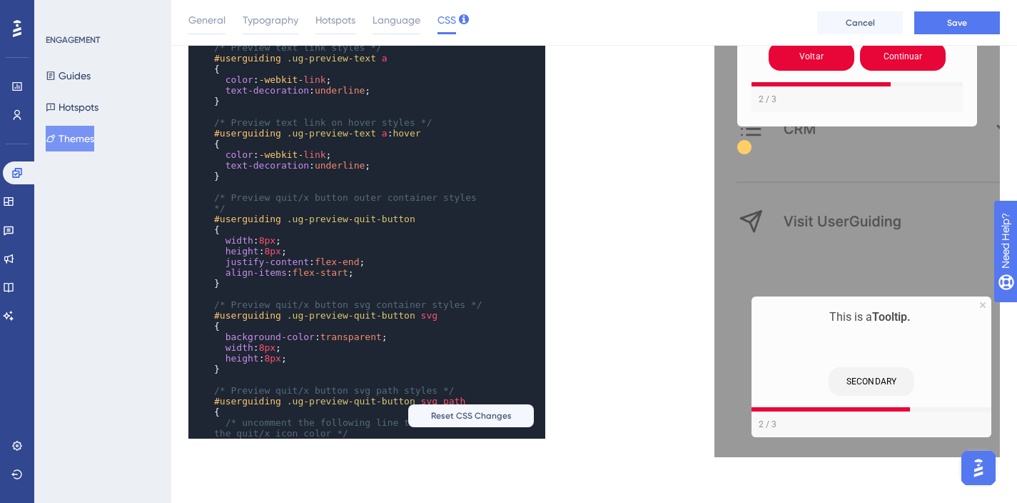
click at [311, 256] on pre "height : 8px ;" at bounding box center [352, 251] width 283 height 11
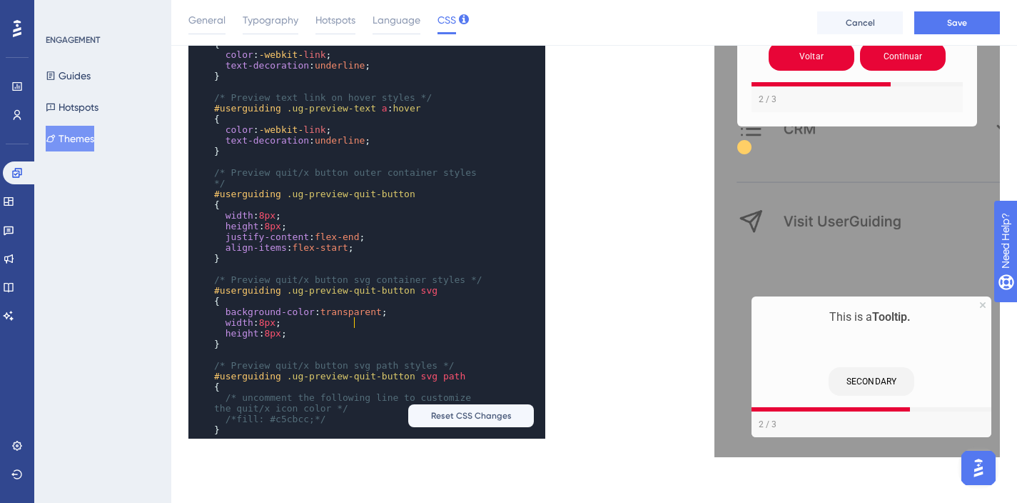
click at [355, 317] on span "transparent" at bounding box center [351, 311] width 61 height 11
type textarea "transparent"
click at [355, 317] on span "transparent" at bounding box center [351, 311] width 61 height 11
click at [403, 317] on pre "background-color : transparent ;" at bounding box center [352, 311] width 283 height 11
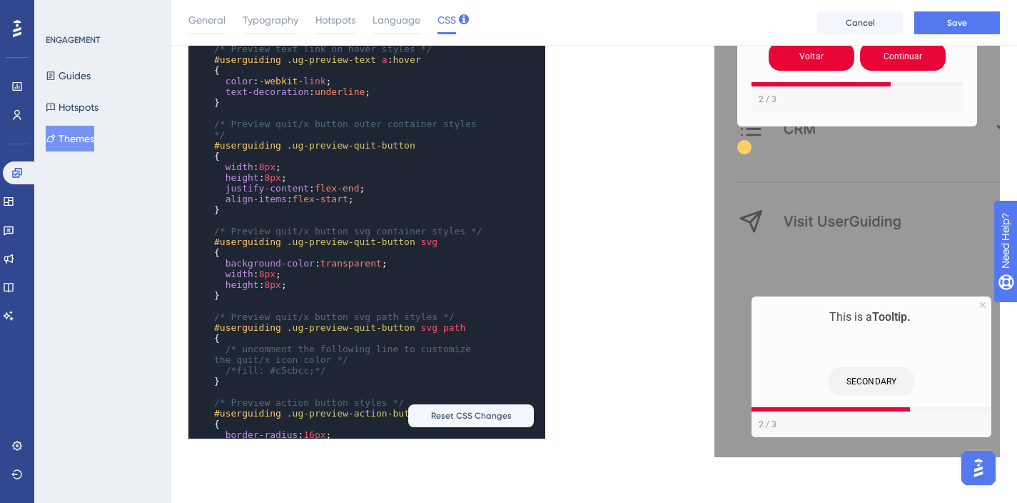
click at [235, 376] on span "/*fill: #c5cbcc;*/" at bounding box center [276, 370] width 101 height 11
click at [380, 376] on pre "fill : #c5cbcc ;*/" at bounding box center [352, 370] width 283 height 11
type textarea "c5cbcc"
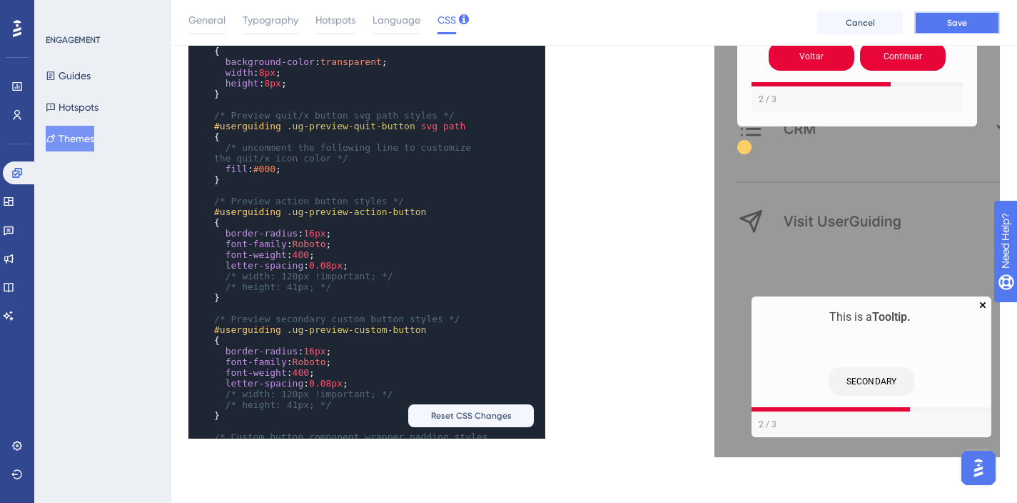
click at [958, 17] on span "Save" at bounding box center [957, 22] width 20 height 11
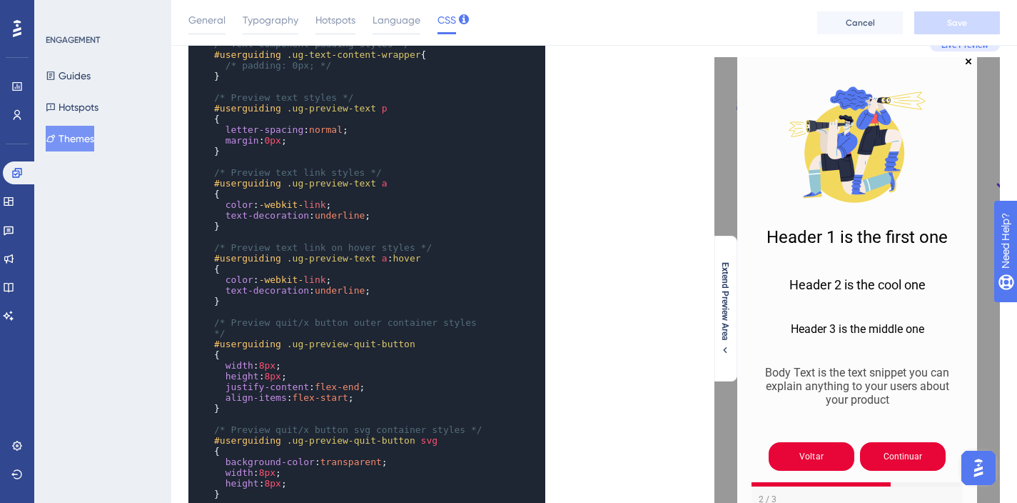
scroll to position [1558, 0]
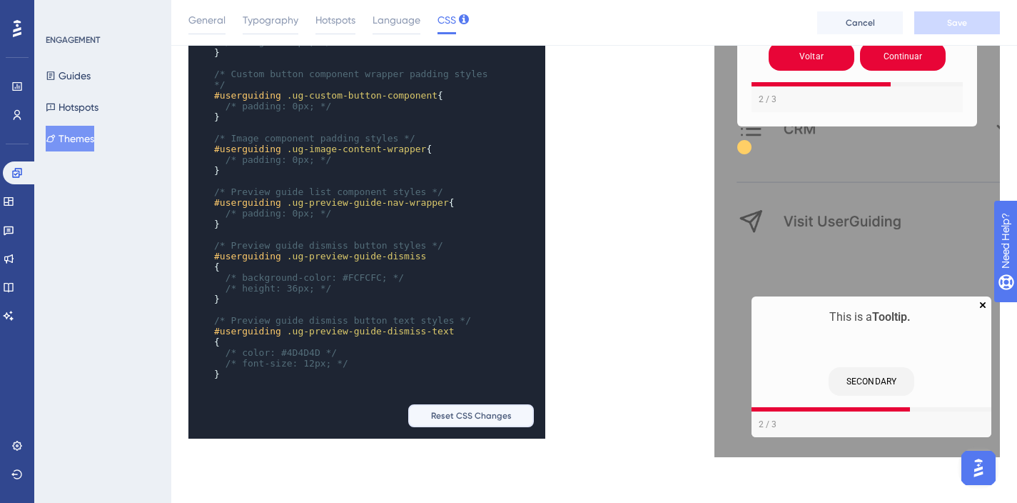
click at [483, 413] on span "Reset CSS Changes" at bounding box center [471, 415] width 81 height 11
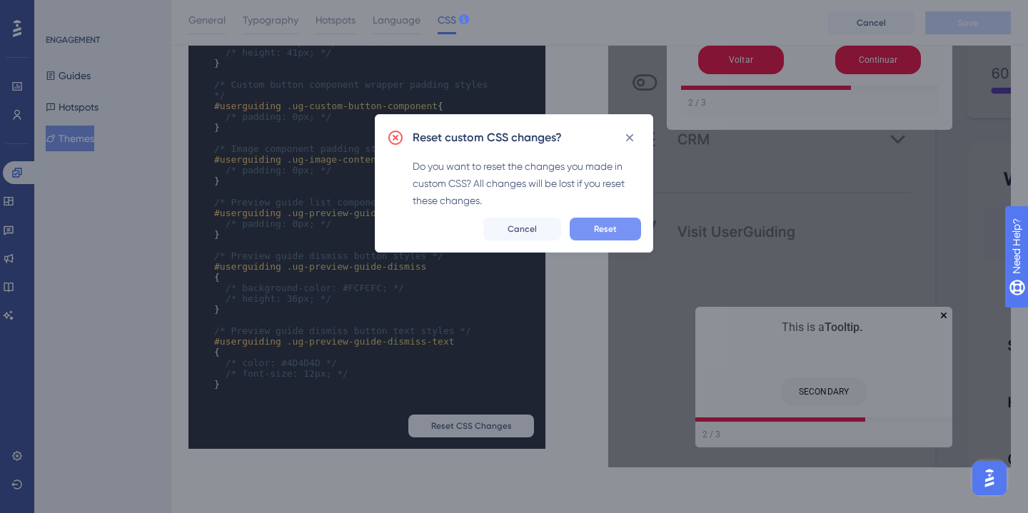
click at [611, 238] on button "Reset" at bounding box center [605, 229] width 71 height 23
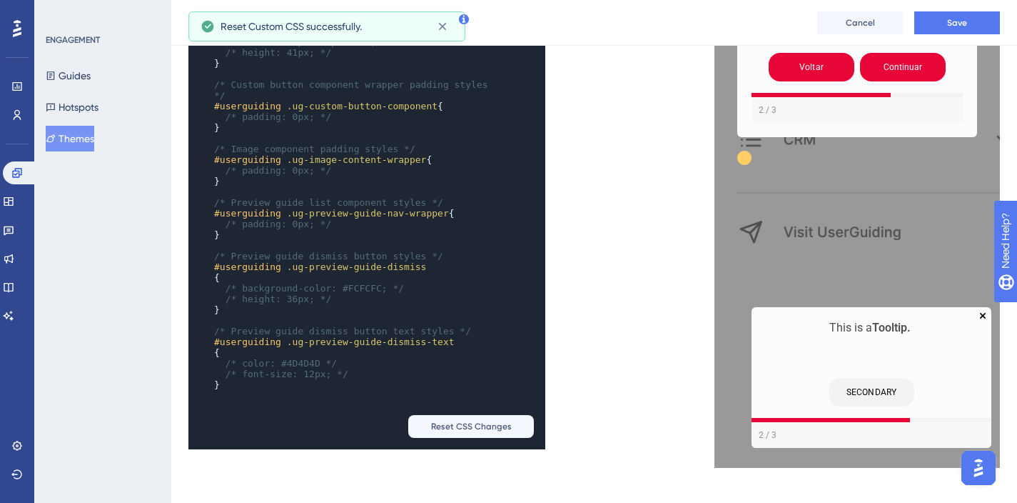
scroll to position [1408, 0]
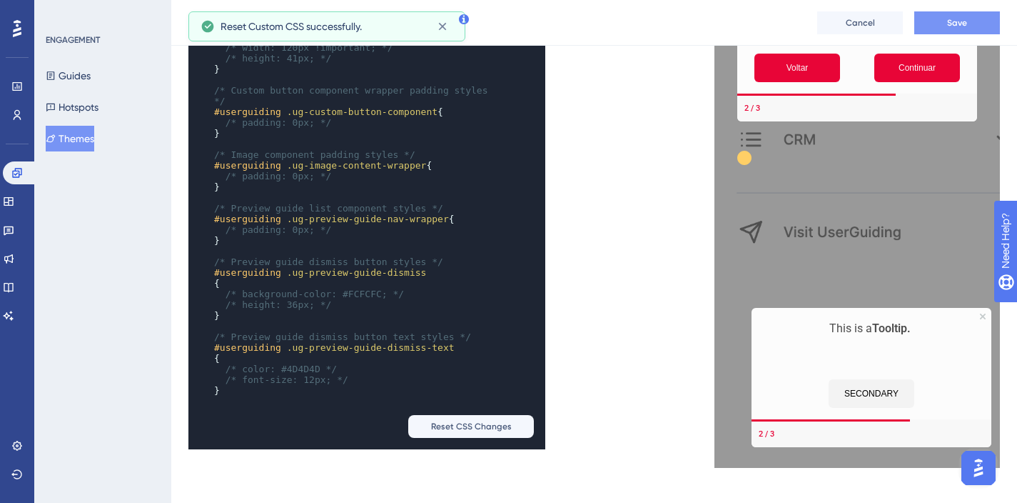
click at [957, 25] on span "Save" at bounding box center [957, 22] width 20 height 11
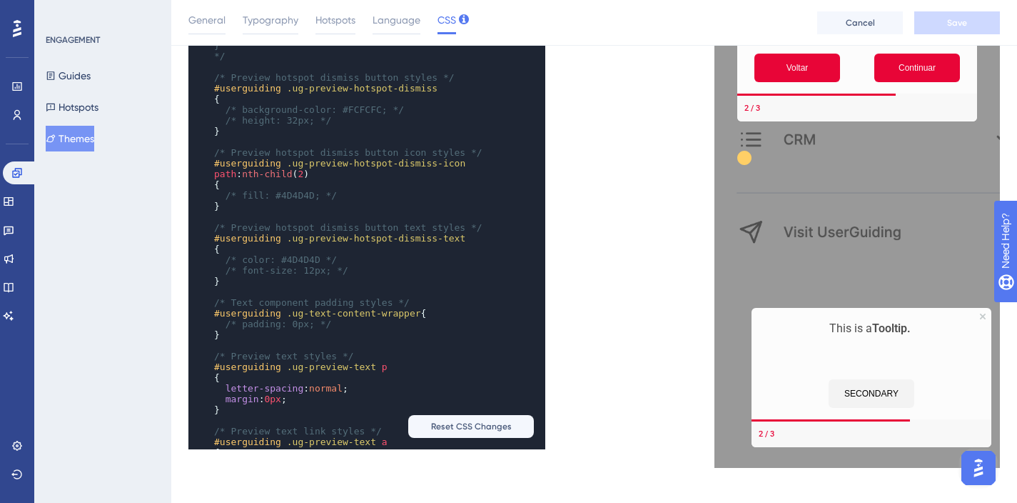
scroll to position [473, 0]
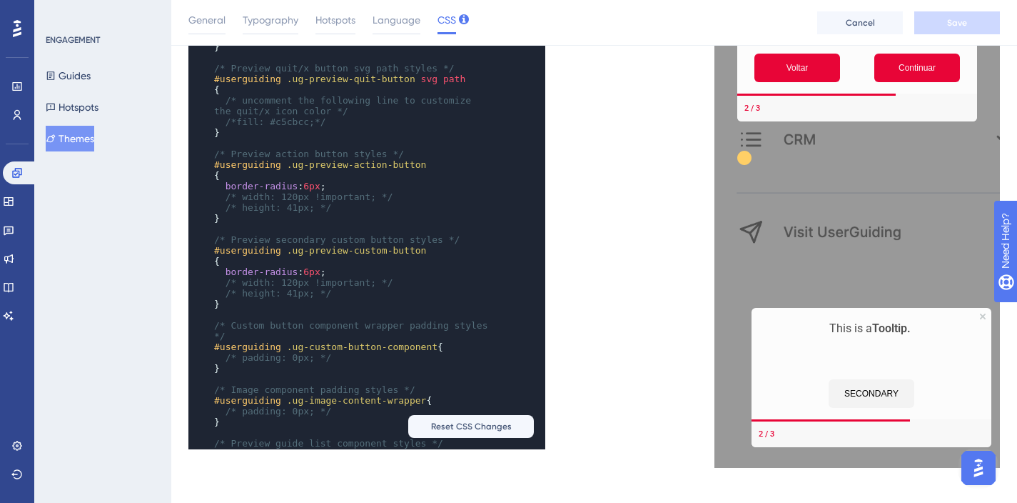
click at [315, 186] on span "6px" at bounding box center [311, 186] width 16 height 11
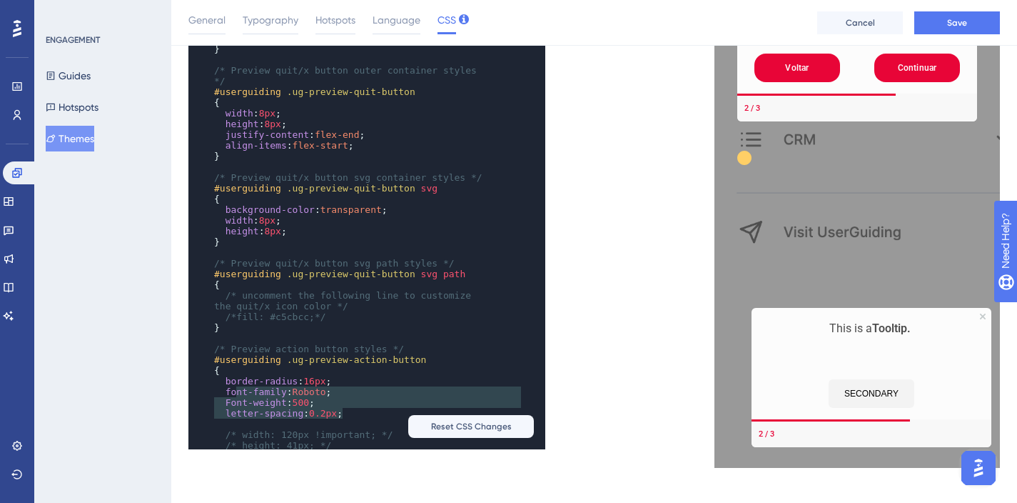
type textarea "border-radius: 16px; font-family:Roboto; Font-weight:500; letter-spacing:0.2px;"
drag, startPoint x: 349, startPoint y: 416, endPoint x: 223, endPoint y: 380, distance: 130.6
click at [223, 380] on div "*/ ​ /* #userguiding .ug-preview-hotspot-beacon { z-index: 9999 !important; } *…" at bounding box center [352, 6] width 283 height 1082
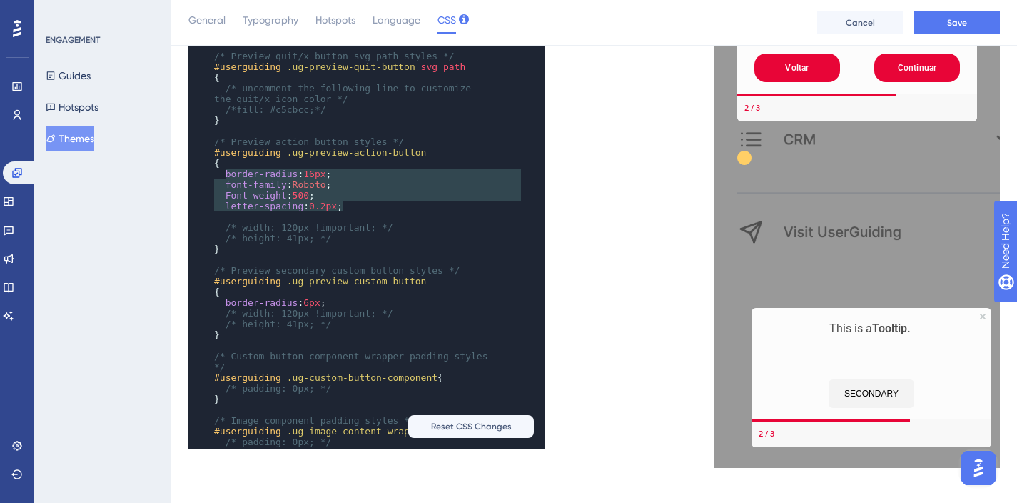
scroll to position [1207, 0]
click at [334, 301] on pre "border-radius : 6px ;" at bounding box center [352, 302] width 283 height 11
type textarea "border-radius: 16px; font-family:Roboto; Font-weight:500; letter-spacing:0.2px;"
drag, startPoint x: 359, startPoint y: 206, endPoint x: 224, endPoint y: 175, distance: 138.5
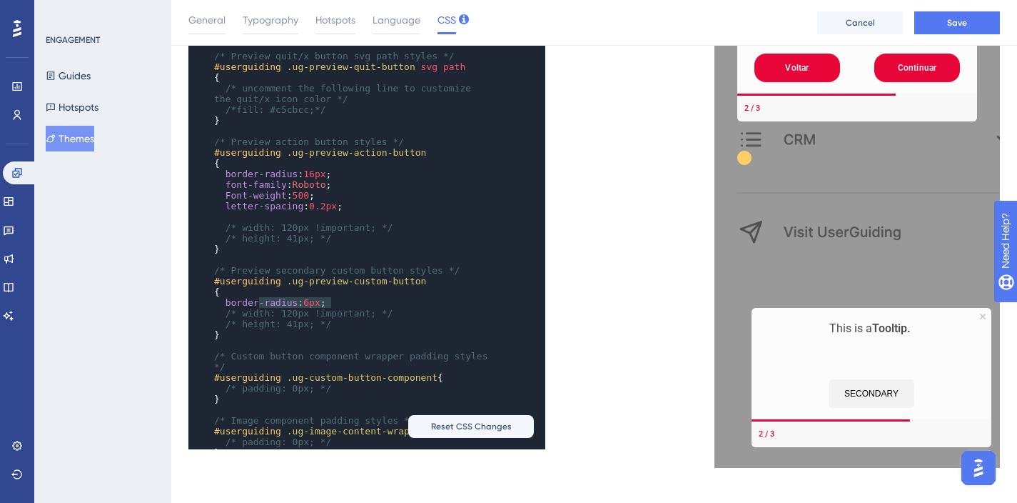
type textarea "border-radius: 6px;"
drag, startPoint x: 336, startPoint y: 301, endPoint x: 226, endPoint y: 303, distance: 109.2
click at [226, 303] on pre "border-radius : 6px ;" at bounding box center [352, 302] width 283 height 11
paste textarea "Code editor"
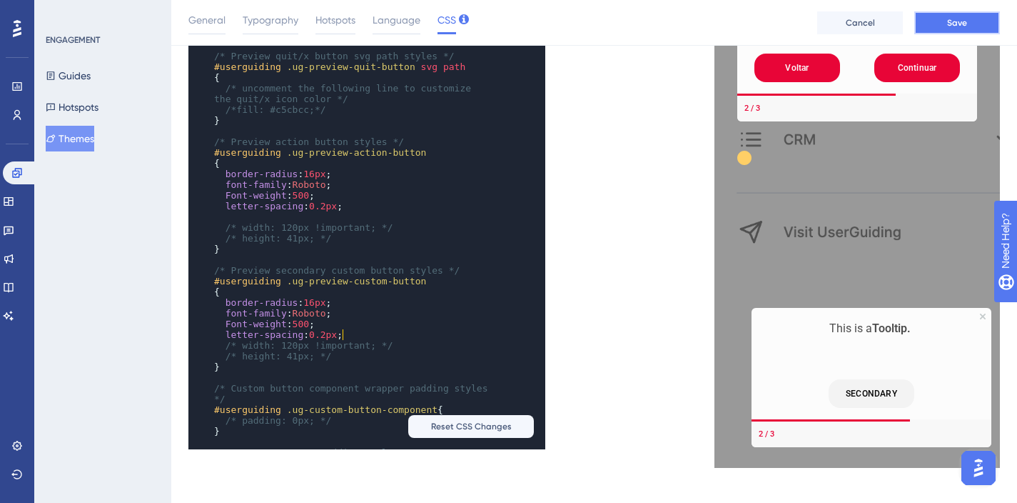
click at [974, 26] on button "Save" at bounding box center [958, 22] width 86 height 23
